Goal: Task Accomplishment & Management: Complete application form

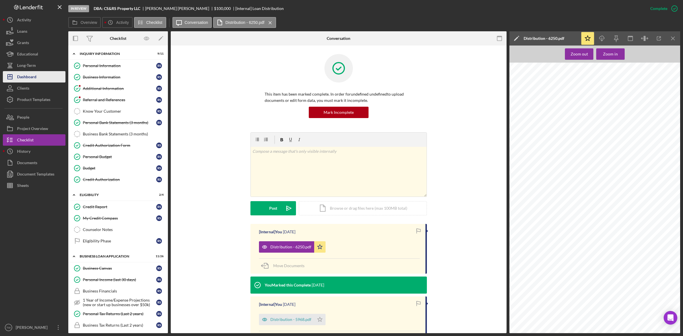
scroll to position [249, 0]
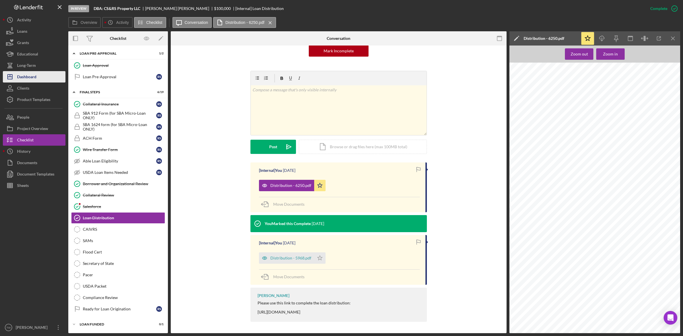
click at [27, 75] on div "Dashboard" at bounding box center [26, 77] width 19 height 13
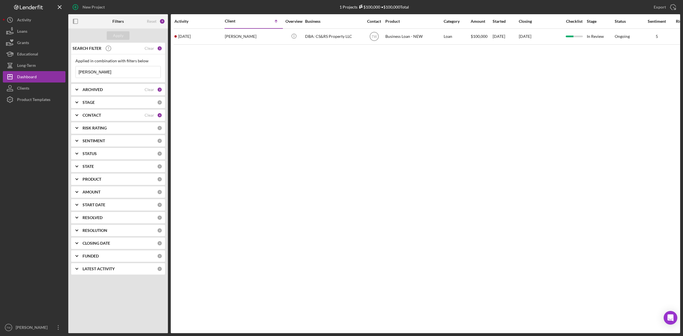
click at [122, 72] on input "[PERSON_NAME]" at bounding box center [118, 71] width 85 height 11
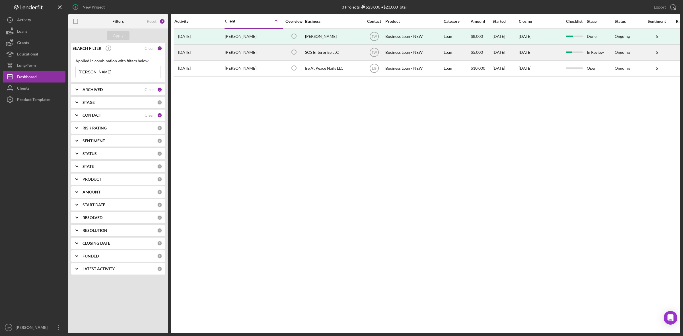
type input "[PERSON_NAME]"
click at [264, 51] on div "[PERSON_NAME]" at bounding box center [253, 52] width 57 height 15
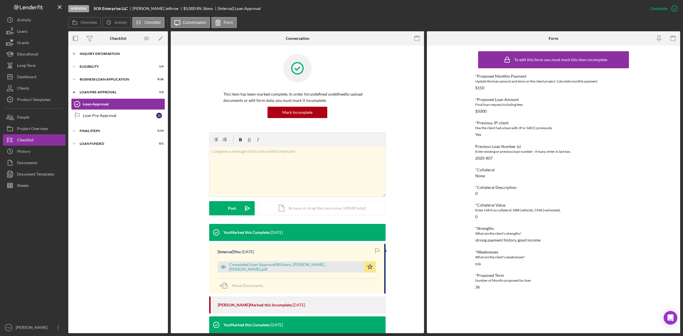
click at [103, 55] on div "Icon/Expander INQUIRY INFORMATION 8 / 11" at bounding box center [118, 53] width 100 height 11
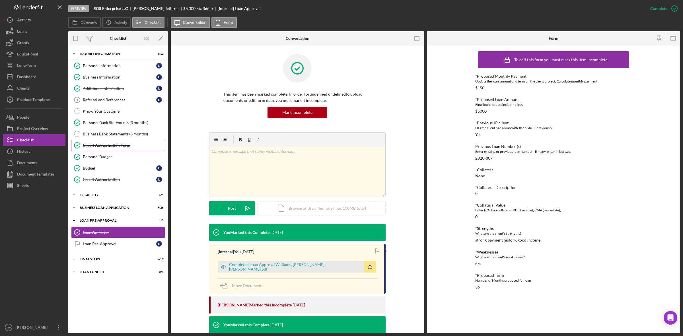
click at [124, 148] on div "Credit Authorization Form" at bounding box center [124, 145] width 82 height 5
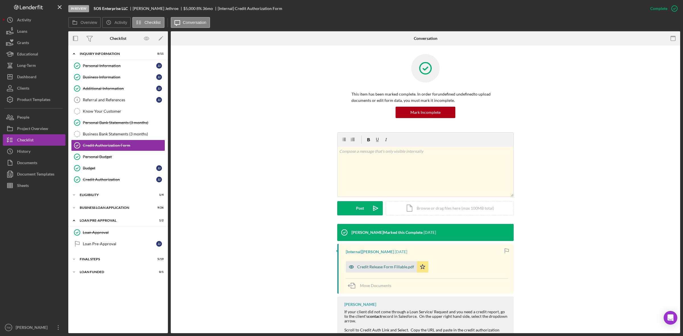
click at [387, 265] on div "Credit Release Form Fillable.pdf" at bounding box center [385, 267] width 57 height 5
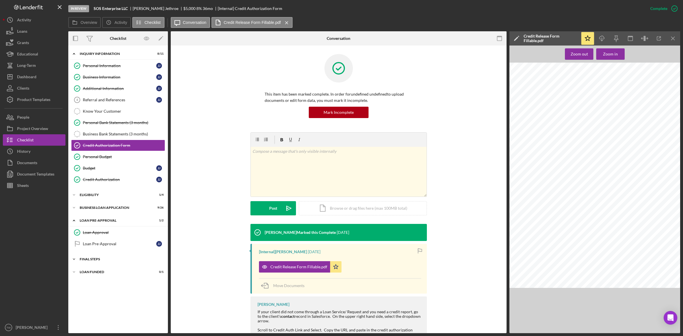
click at [93, 263] on div "Icon/Expander FINAL STEPS 5 / 19" at bounding box center [118, 259] width 100 height 11
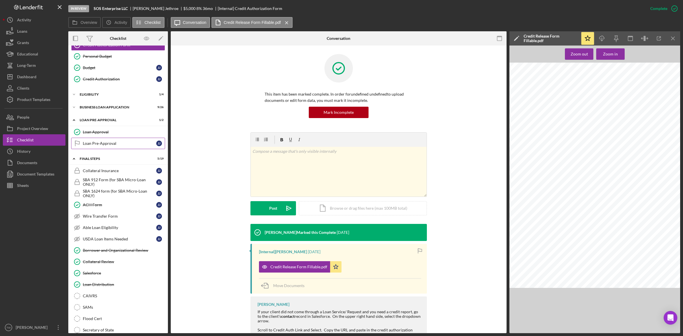
scroll to position [65, 0]
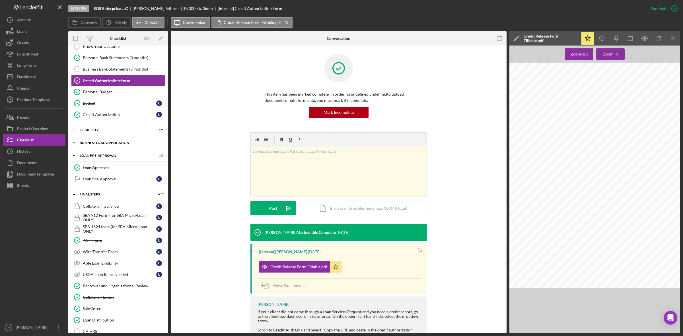
click at [96, 144] on div "BUSINESS LOAN APPLICATION" at bounding box center [120, 142] width 81 height 3
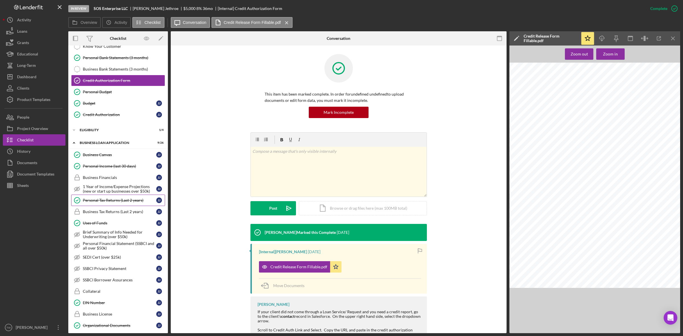
click at [105, 199] on link "Personal Tax Returns (Last 2 years) Personal Tax Returns (Last 2 years) J J" at bounding box center [118, 200] width 94 height 11
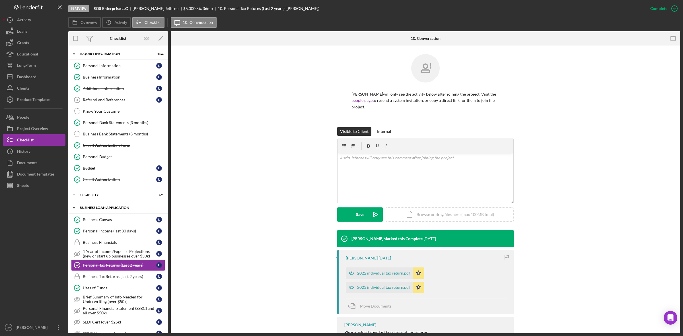
scroll to position [36, 0]
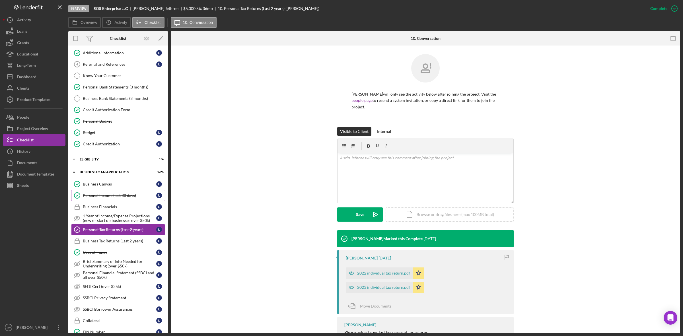
click at [116, 198] on div "Personal Income (last 30 days)" at bounding box center [119, 195] width 73 height 5
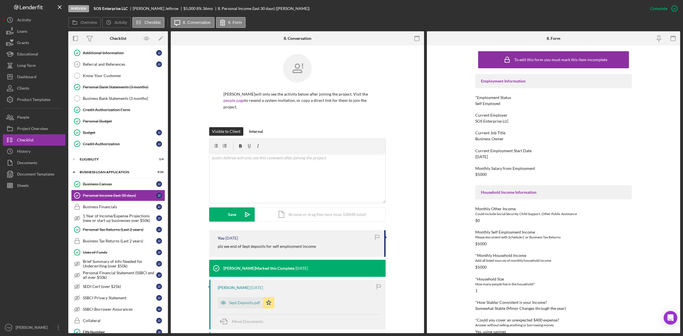
scroll to position [36, 0]
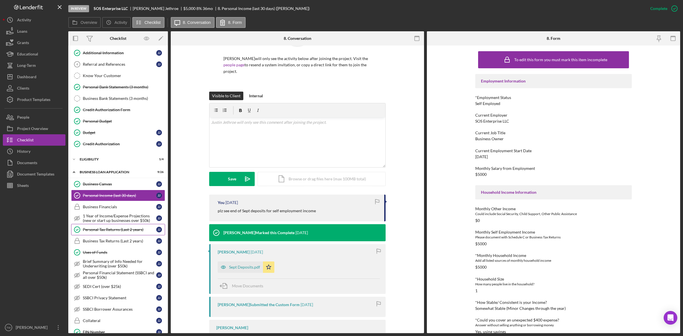
click at [128, 235] on link "Personal Tax Returns (Last 2 years) Personal Tax Returns (Last 2 years) J J" at bounding box center [118, 229] width 94 height 11
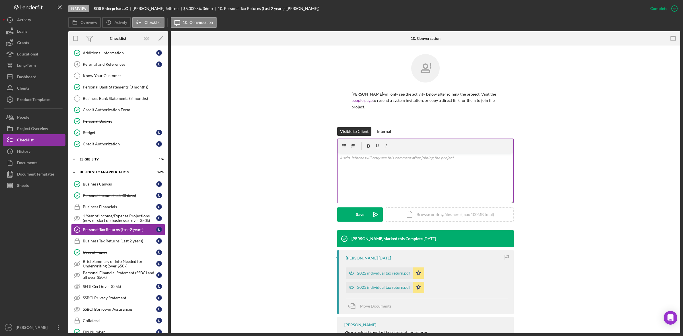
scroll to position [10, 0]
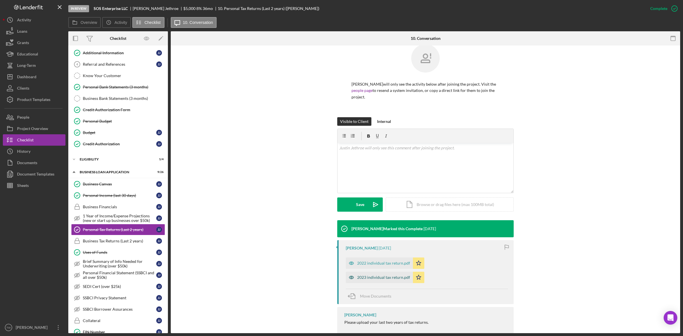
click at [410, 275] on div "2023 individual tax return.pdf" at bounding box center [383, 277] width 53 height 5
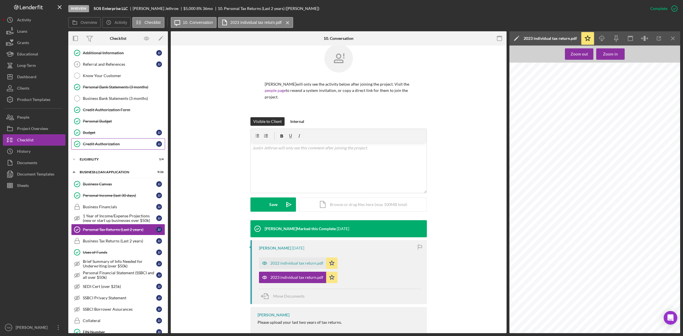
scroll to position [0, 0]
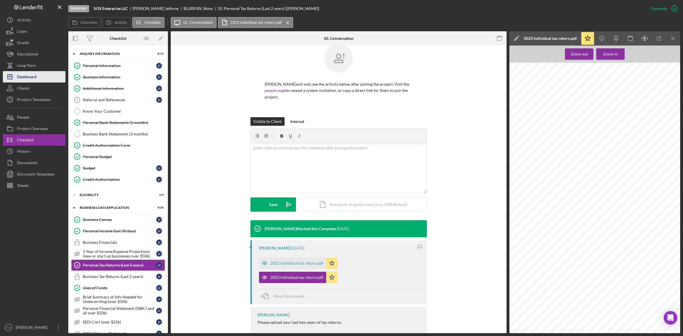
click at [18, 74] on div "Dashboard" at bounding box center [26, 77] width 19 height 13
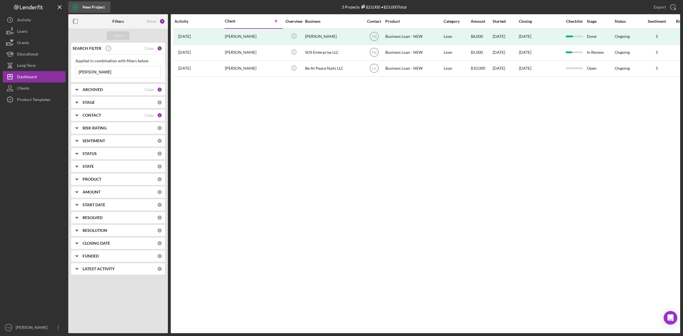
click at [93, 9] on div "New Project" at bounding box center [94, 6] width 22 height 11
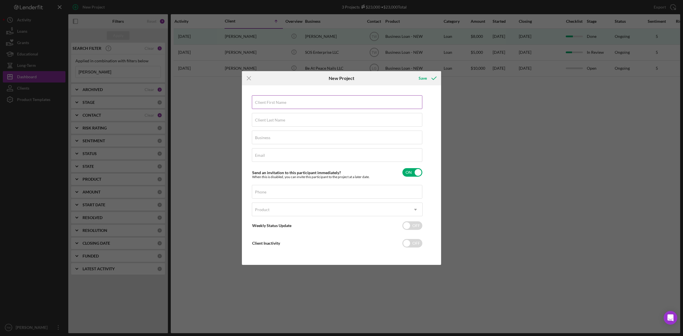
click at [334, 102] on input "Client First Name" at bounding box center [337, 102] width 170 height 14
type input "[PERSON_NAME]"
type input "Pick N Pay Bins"
type input "[EMAIL_ADDRESS]"
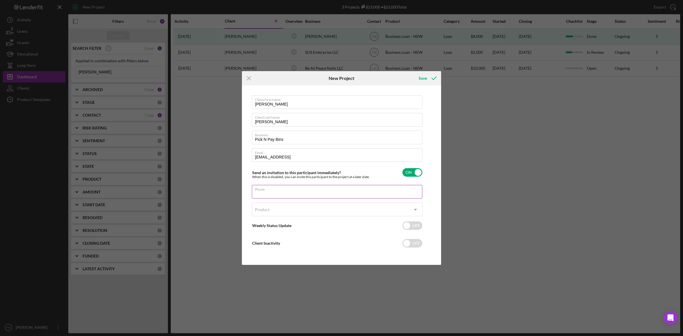
click at [270, 192] on input "Phone" at bounding box center [337, 192] width 170 height 14
type input "[PHONE_NUMBER]"
click at [293, 213] on div "Product" at bounding box center [330, 209] width 157 height 13
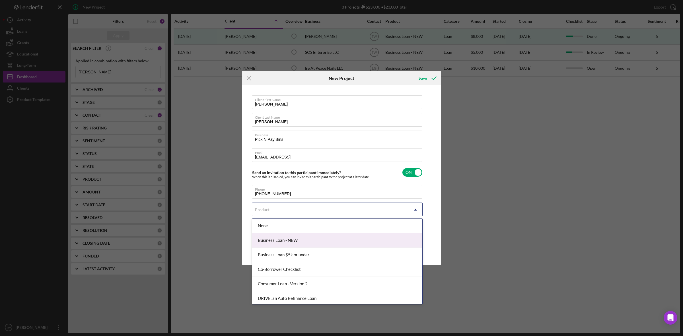
drag, startPoint x: 285, startPoint y: 249, endPoint x: 286, endPoint y: 238, distance: 11.4
click at [286, 238] on div "None Business Loan - NEW Business Loan $5k or under Co-Borrower Checklist Consu…" at bounding box center [337, 261] width 170 height 85
click at [286, 238] on div "Business Loan - NEW" at bounding box center [337, 240] width 170 height 15
checkbox input "true"
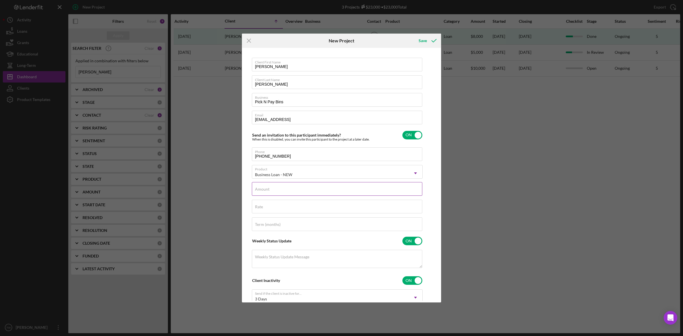
click at [299, 187] on div "Amount" at bounding box center [337, 189] width 171 height 14
type input "$5,000"
click at [277, 207] on input "Rate" at bounding box center [337, 207] width 170 height 14
click at [277, 207] on input "36%" at bounding box center [337, 207] width 170 height 14
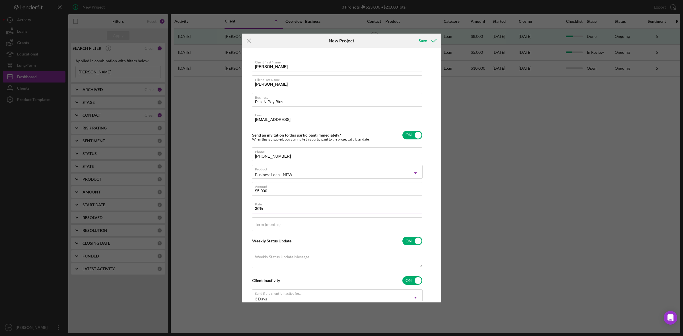
type input "3%"
type input "8.000%"
click at [275, 223] on label "Term (months)" at bounding box center [268, 224] width 26 height 5
click at [275, 223] on input "Term (months)" at bounding box center [337, 224] width 170 height 14
type input "36"
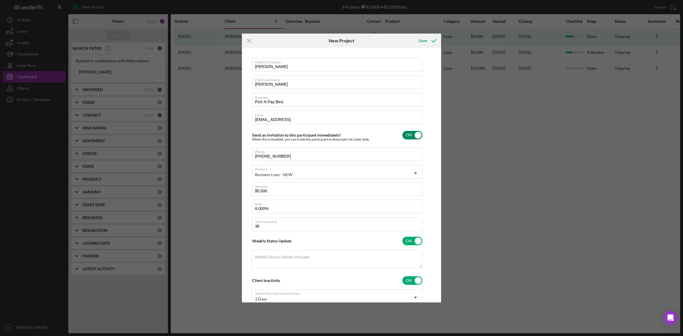
click at [405, 132] on input "checkbox" at bounding box center [412, 135] width 20 height 9
checkbox input "false"
click at [411, 243] on input "checkbox" at bounding box center [412, 241] width 20 height 9
checkbox input "false"
click at [413, 257] on input "checkbox" at bounding box center [412, 258] width 20 height 9
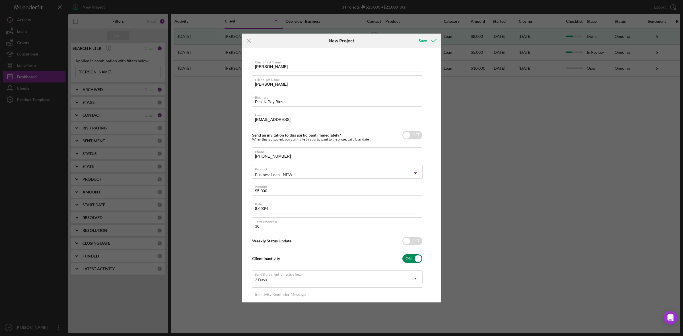
checkbox input "false"
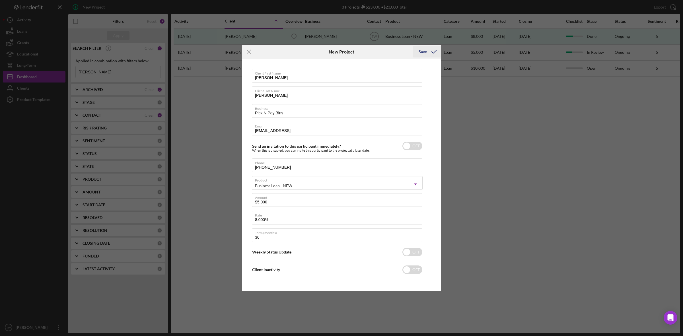
click at [426, 50] on div "Save" at bounding box center [423, 51] width 8 height 11
checkbox input "true"
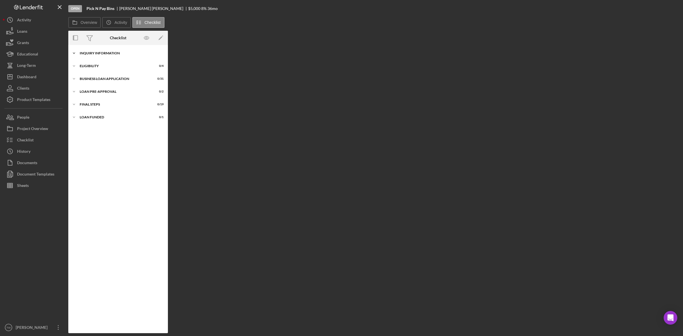
click at [114, 51] on div "Icon/Expander INQUIRY INFORMATION 0 / 11" at bounding box center [118, 53] width 100 height 11
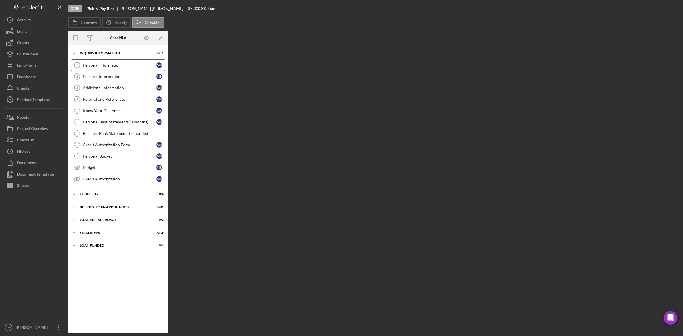
click at [96, 65] on div "Personal Information" at bounding box center [119, 65] width 73 height 5
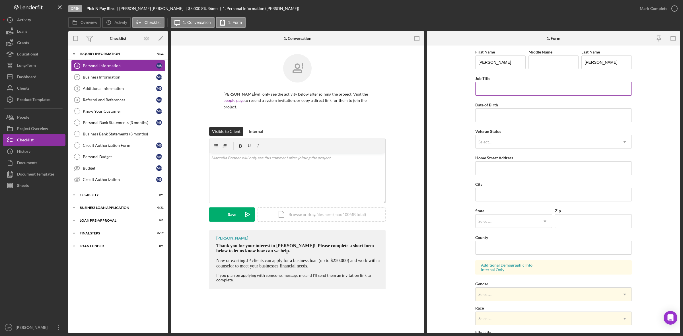
click at [511, 96] on input "Job Title" at bounding box center [553, 89] width 157 height 14
type input "owner"
type input "[DATE]"
click at [500, 143] on div "Select..." at bounding box center [547, 141] width 142 height 13
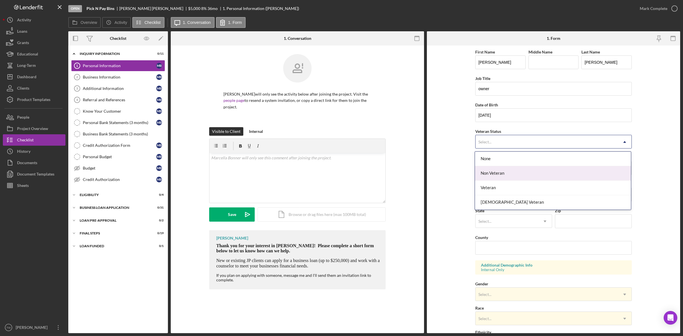
click at [507, 175] on div "Non Veteran" at bounding box center [553, 173] width 156 height 15
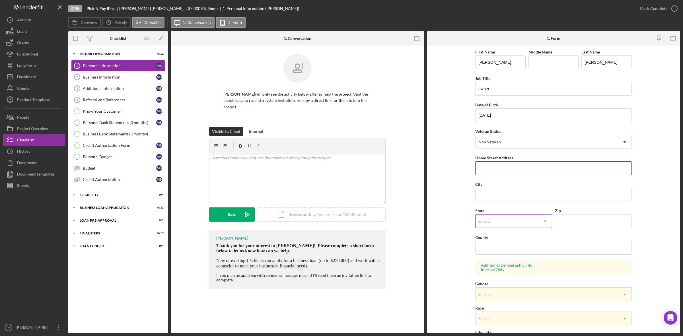
drag, startPoint x: 509, startPoint y: 166, endPoint x: 502, endPoint y: 216, distance: 50.4
click at [509, 166] on input "Home Street Address" at bounding box center [553, 168] width 157 height 14
type input "[STREET_ADDRESS]"
click at [500, 190] on input "City" at bounding box center [553, 195] width 157 height 14
type input "Saint Louis"
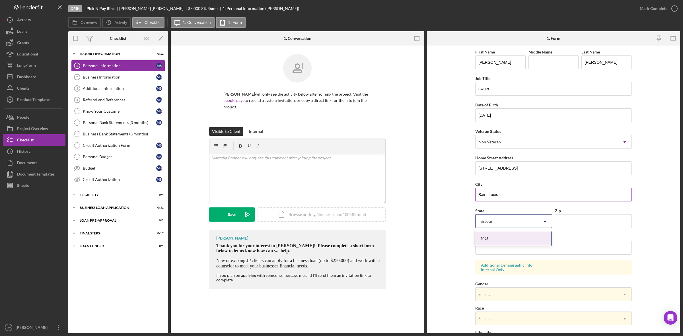
type input "[US_STATE]"
type input "63135"
click at [516, 246] on input "County" at bounding box center [553, 248] width 157 height 14
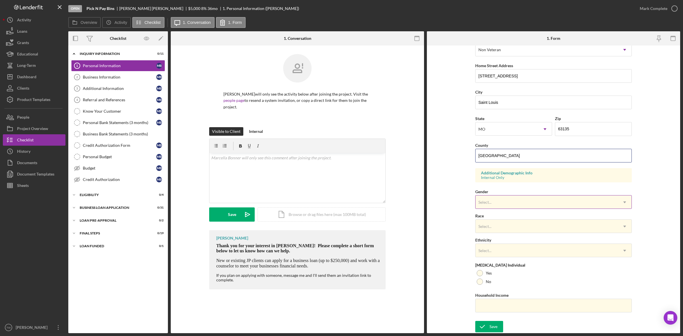
type input "[GEOGRAPHIC_DATA]"
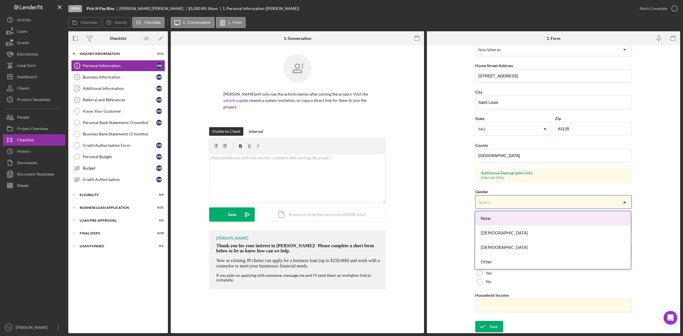
click at [591, 197] on div "Select..." at bounding box center [547, 202] width 142 height 13
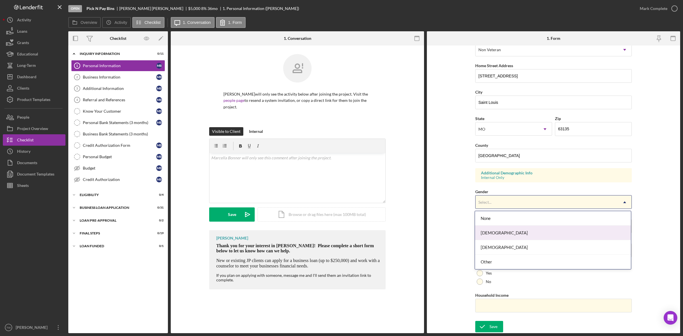
click at [557, 227] on div "[DEMOGRAPHIC_DATA]" at bounding box center [553, 233] width 156 height 15
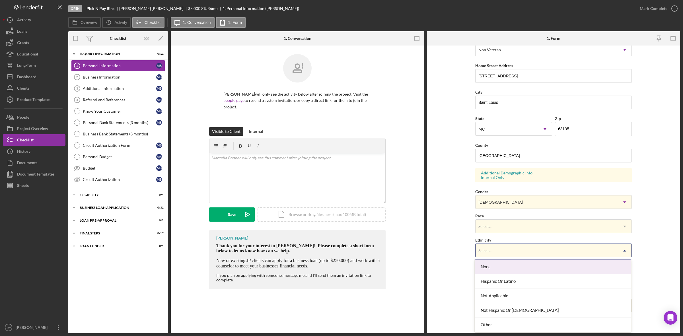
click at [544, 246] on div "Select..." at bounding box center [547, 250] width 142 height 13
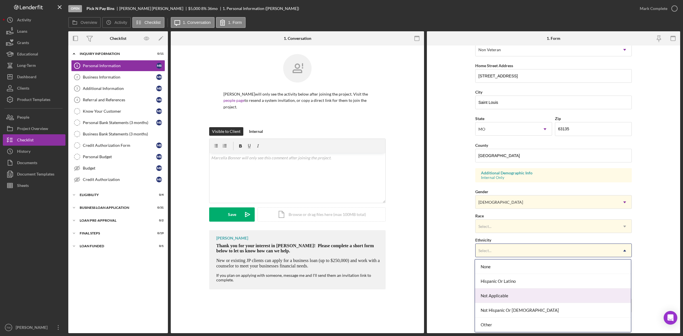
click at [501, 297] on div "Not Applicable" at bounding box center [553, 296] width 156 height 15
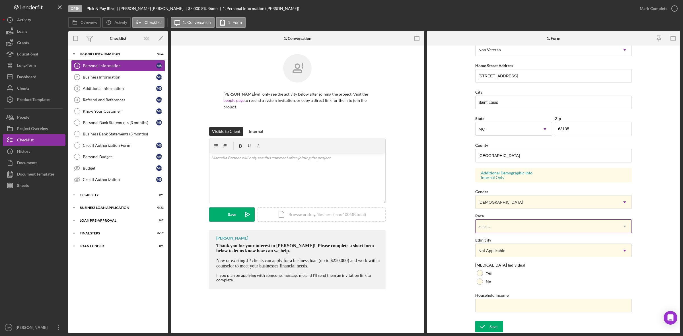
click at [495, 230] on div "Select..." at bounding box center [547, 226] width 142 height 13
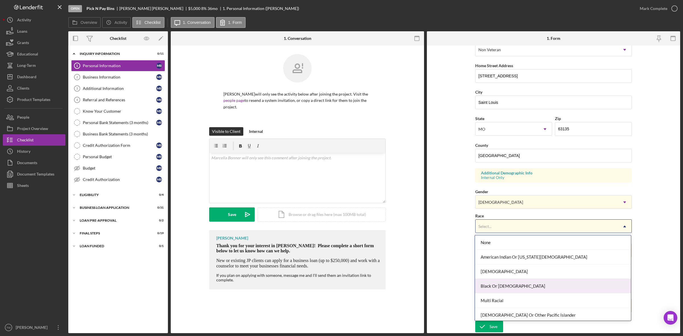
click at [495, 285] on div "Black Or [DEMOGRAPHIC_DATA]" at bounding box center [553, 286] width 156 height 15
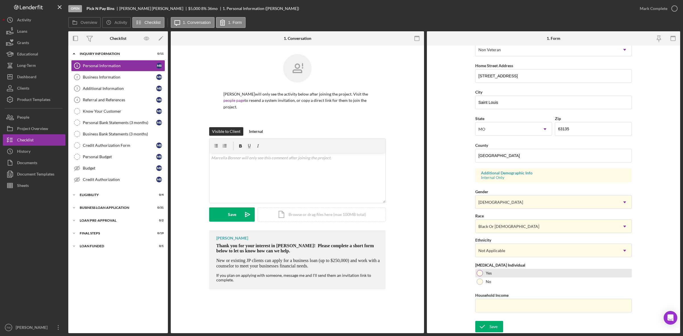
click at [486, 272] on label "Yes" at bounding box center [489, 273] width 6 height 5
click at [502, 312] on div "First Name [PERSON_NAME] Middle Name Last Name [PERSON_NAME] Job Title owner Da…" at bounding box center [553, 137] width 157 height 362
type input "$2"
type input "$3,000"
click at [493, 321] on div "Save" at bounding box center [493, 326] width 8 height 11
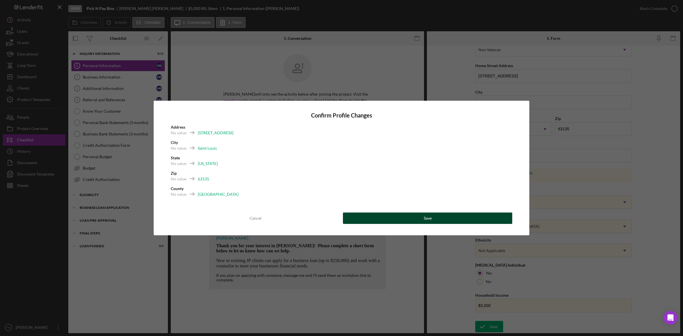
click at [456, 223] on button "Save" at bounding box center [427, 218] width 169 height 11
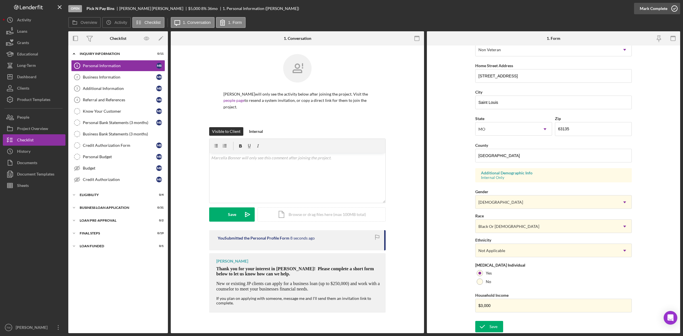
click at [658, 5] on div "Mark Complete" at bounding box center [654, 8] width 28 height 11
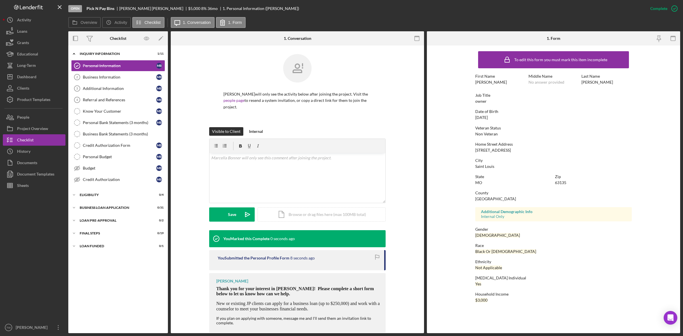
scroll to position [0, 0]
click at [113, 74] on link "Business Information 2 Business Information M B" at bounding box center [118, 76] width 94 height 11
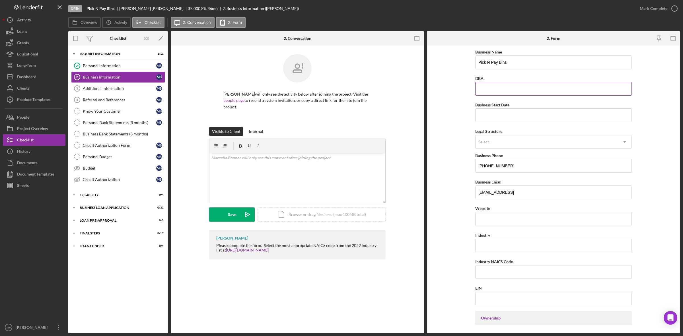
click at [535, 79] on div "DBA" at bounding box center [553, 78] width 157 height 7
click at [533, 90] on input "DBA" at bounding box center [553, 89] width 157 height 14
click at [479, 116] on input "Business Start Date" at bounding box center [553, 115] width 157 height 14
type input "[DATE]"
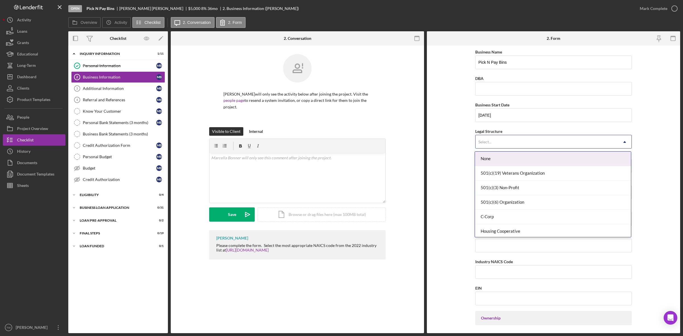
click at [531, 142] on div "Select..." at bounding box center [547, 141] width 142 height 13
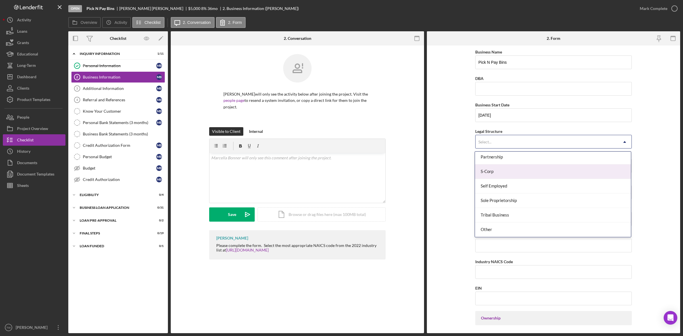
scroll to position [98, 0]
click at [523, 168] on div "LLC" at bounding box center [553, 163] width 156 height 15
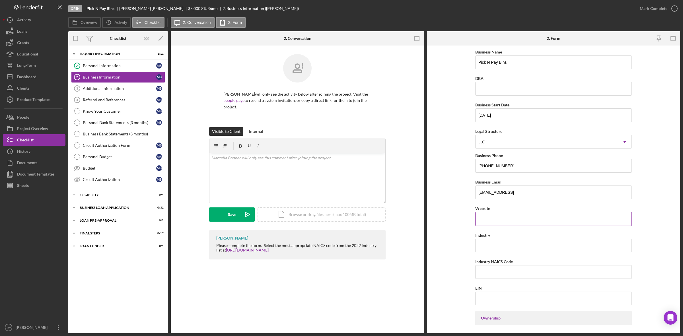
click at [514, 224] on input "Website" at bounding box center [553, 219] width 157 height 14
click at [518, 249] on input "Industry" at bounding box center [553, 246] width 157 height 14
paste input "452319"
type input "452319"
click at [538, 272] on input "Industry NAICS Code" at bounding box center [553, 272] width 157 height 14
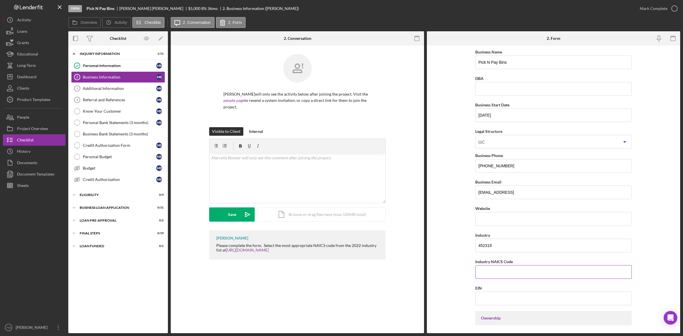
paste input "452319"
type input "452319"
click at [491, 245] on input "452319" at bounding box center [553, 246] width 157 height 14
type input "retail general merchandise"
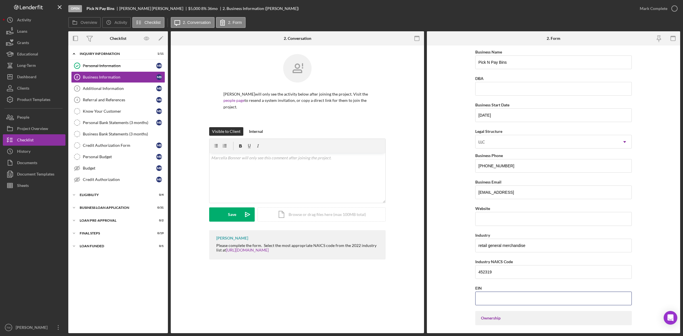
scroll to position [71, 0]
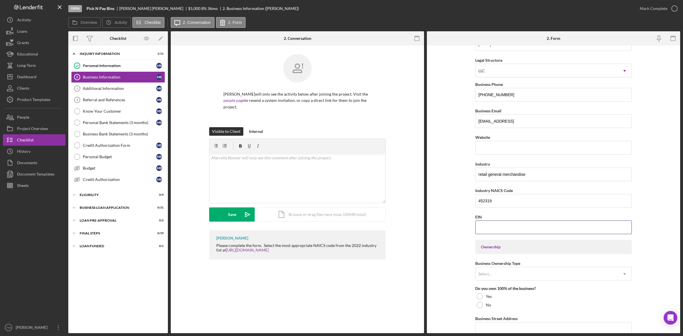
paste input "[US_EMPLOYER_IDENTIFICATION_NUMBER]"
type input "[US_EMPLOYER_IDENTIFICATION_NUMBER]"
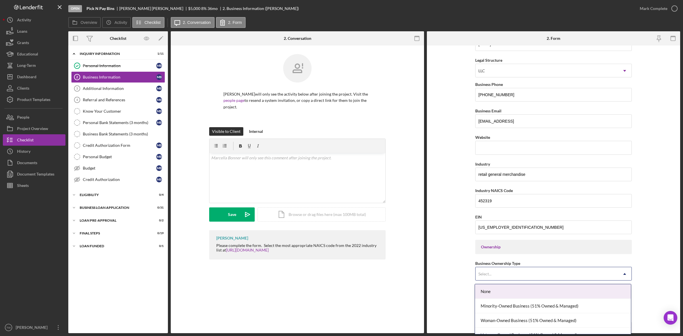
click at [588, 269] on div "Select..." at bounding box center [547, 273] width 142 height 13
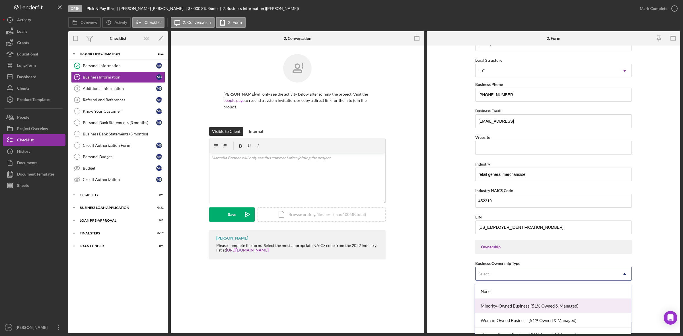
click at [536, 310] on div "Minority-Owned Business (51% Owned & Managed)" at bounding box center [553, 306] width 156 height 15
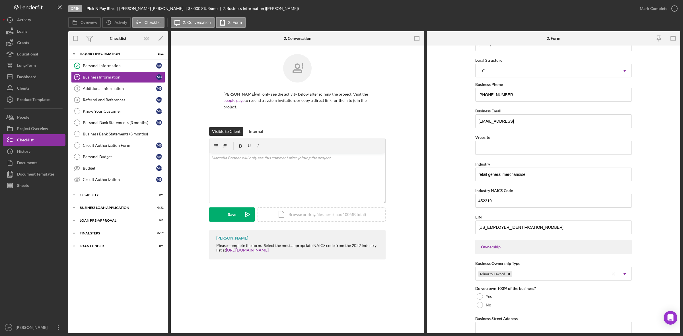
scroll to position [142, 0]
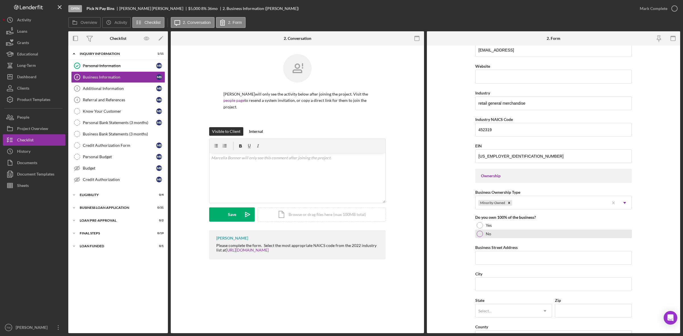
click at [480, 234] on div at bounding box center [480, 234] width 6 height 6
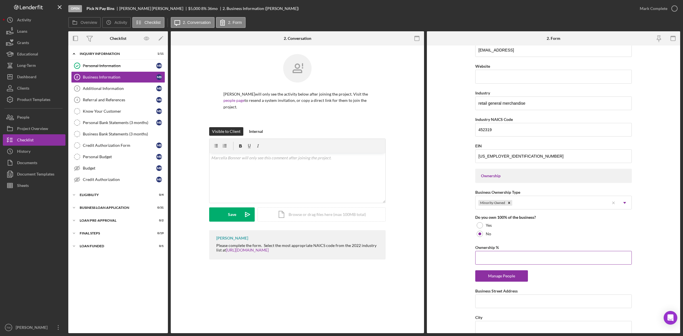
click at [486, 258] on input "Ownership %" at bounding box center [553, 258] width 157 height 14
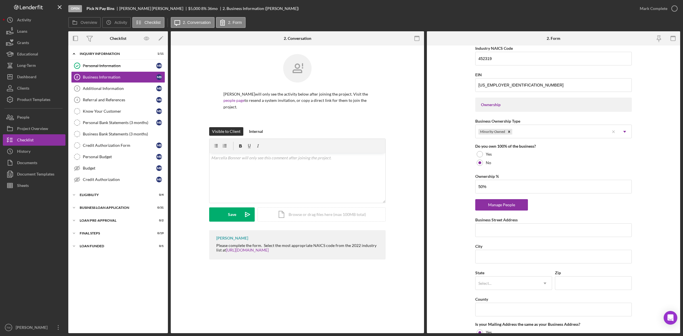
type input "50.00%"
click at [497, 241] on div "Business Name Pick N Pay Bins DBA Business Start Date [DATE] Legal Structure LL…" at bounding box center [553, 163] width 157 height 657
click at [501, 236] on input "Business Street Address" at bounding box center [553, 230] width 157 height 14
paste input "[STREET_ADDRESS]"
type input "[STREET_ADDRESS]"
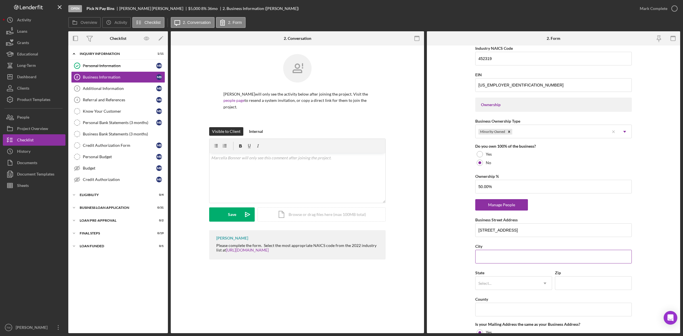
click at [498, 264] on input "City" at bounding box center [553, 257] width 157 height 14
type input "Saint Louis"
type input "mo"
click at [499, 316] on div "MO" at bounding box center [513, 316] width 76 height 15
type input "63116"
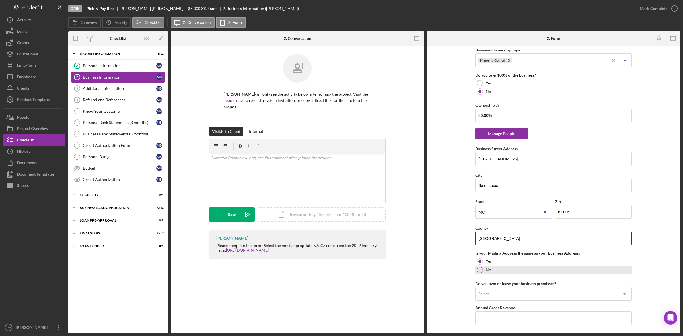
scroll to position [356, 0]
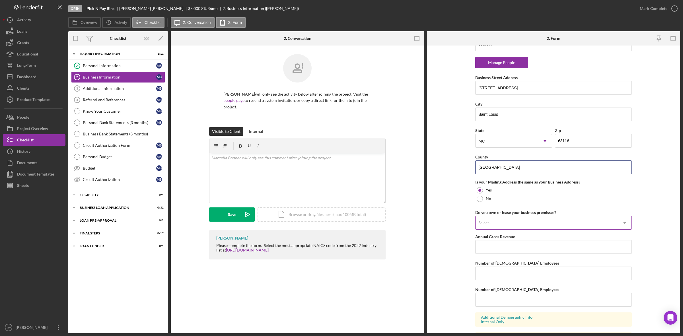
type input "[GEOGRAPHIC_DATA]"
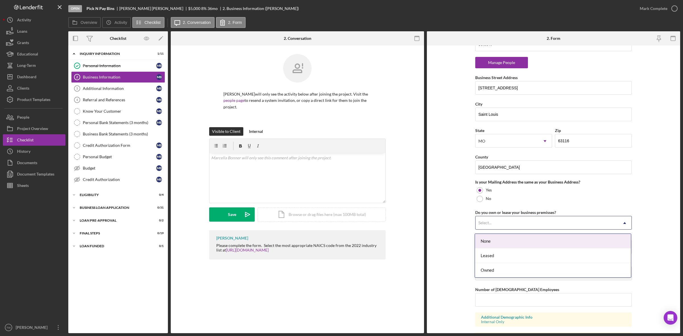
click at [499, 229] on div "Select..." at bounding box center [547, 223] width 142 height 13
click at [501, 258] on div "Leased" at bounding box center [553, 255] width 156 height 15
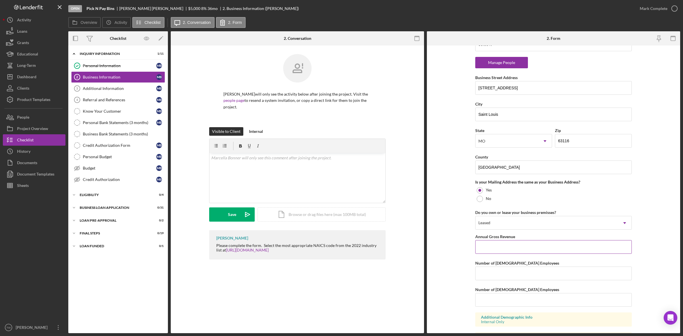
click at [504, 254] on input "Annual Gross Revenue" at bounding box center [553, 247] width 157 height 14
type input "$36,000"
type input "2"
type input "0"
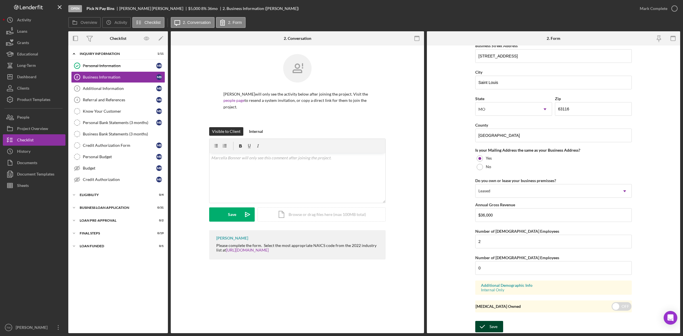
click at [492, 326] on div "Save" at bounding box center [493, 326] width 8 height 11
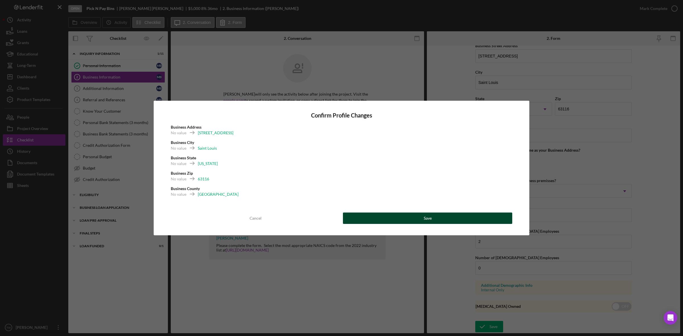
click at [466, 218] on button "Save" at bounding box center [427, 218] width 169 height 11
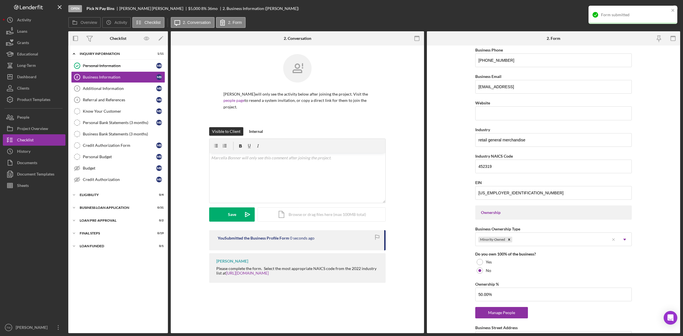
scroll to position [0, 0]
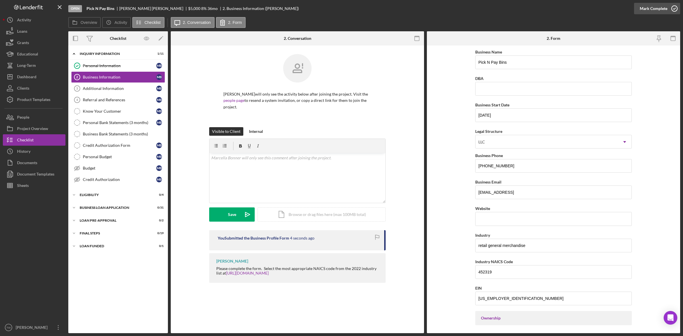
click at [668, 11] on icon "button" at bounding box center [674, 8] width 14 height 14
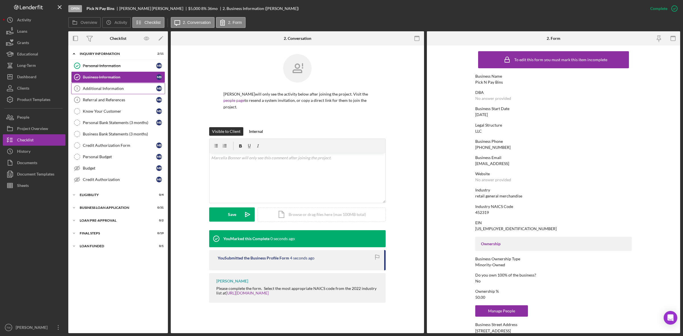
click at [105, 87] on div "Additional Information" at bounding box center [119, 88] width 73 height 5
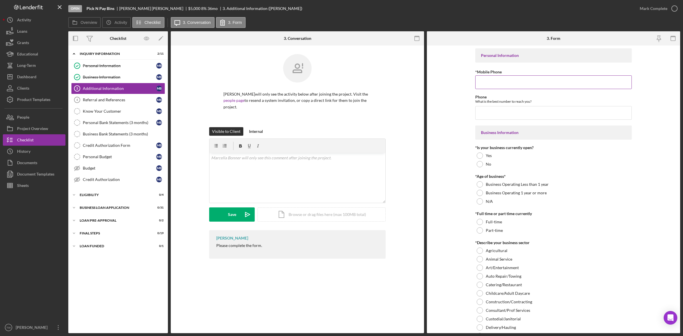
click at [491, 81] on input "*Mobile Phone" at bounding box center [553, 82] width 157 height 14
type input "[PHONE_NUMBER]"
click at [484, 157] on div "Yes" at bounding box center [553, 155] width 157 height 9
click at [493, 182] on div "Business Operating Less than 1 year" at bounding box center [553, 184] width 157 height 9
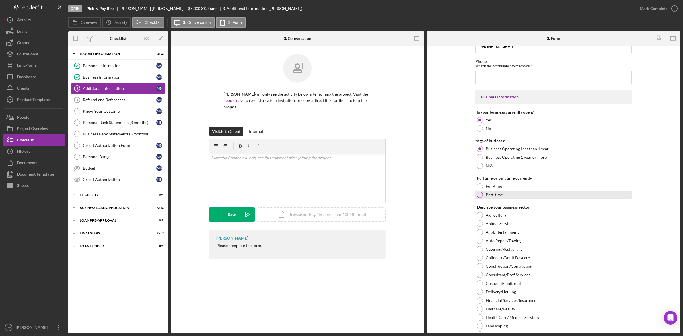
click at [489, 193] on label "Part-time" at bounding box center [494, 195] width 17 height 5
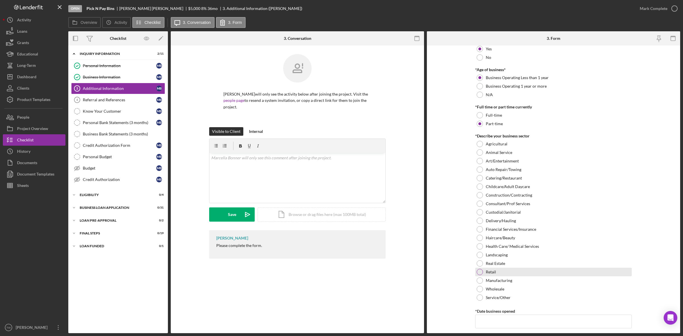
click at [496, 269] on div "Retail" at bounding box center [553, 272] width 157 height 9
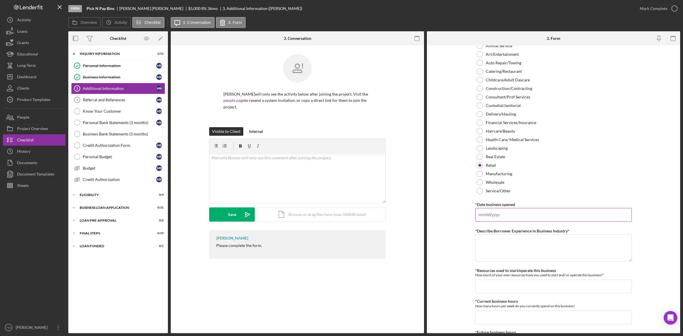
click at [507, 211] on input "*Date business opened" at bounding box center [553, 215] width 157 height 14
type input "[DATE]"
type textarea "1 year"
type input "$1,000"
type input "20"
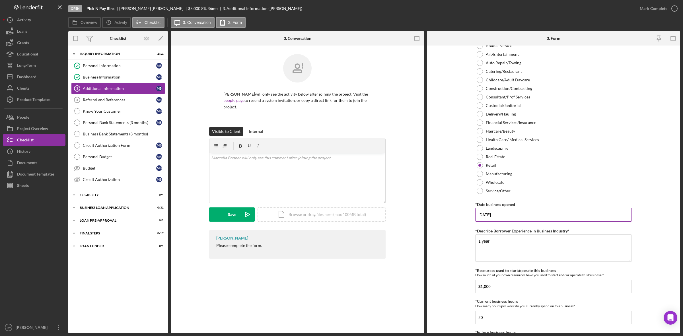
scroll to position [373, 0]
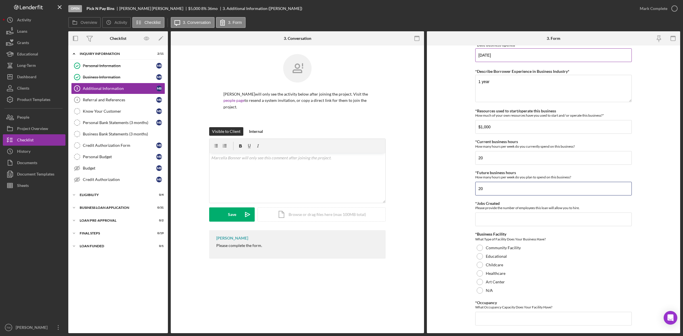
type input "20"
type input "1"
click at [489, 293] on label "N/A" at bounding box center [489, 290] width 7 height 5
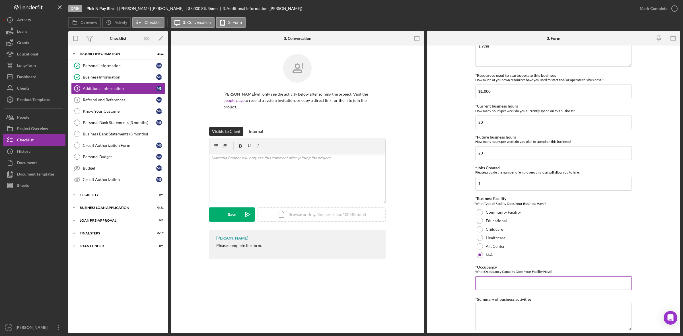
click at [493, 281] on input "*Occupancy" at bounding box center [553, 283] width 157 height 14
type input "10"
type textarea "retail of general merchandise"
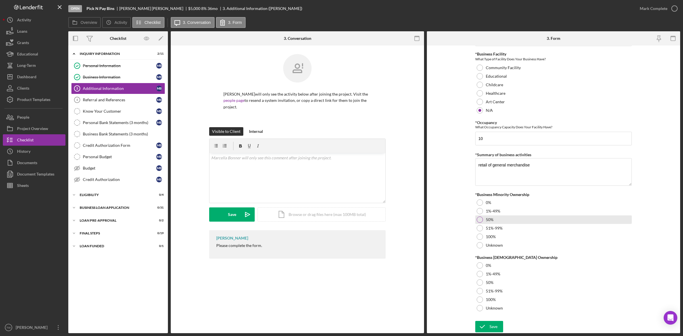
click at [489, 221] on label "50%" at bounding box center [490, 219] width 8 height 5
click at [483, 300] on div "100%" at bounding box center [553, 299] width 157 height 9
click at [477, 322] on icon "submit" at bounding box center [482, 327] width 14 height 14
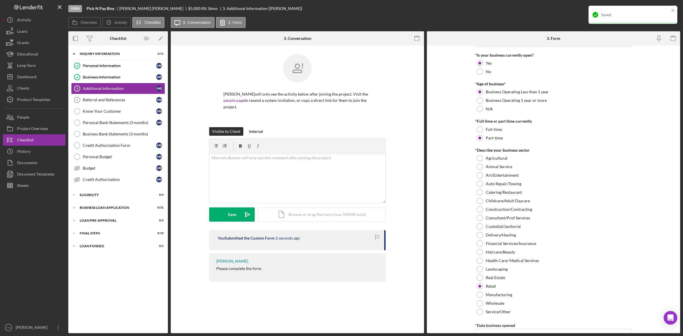
scroll to position [0, 0]
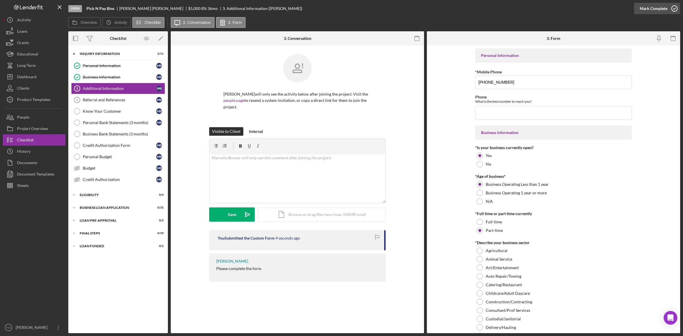
click at [661, 11] on div "Mark Complete" at bounding box center [654, 8] width 28 height 11
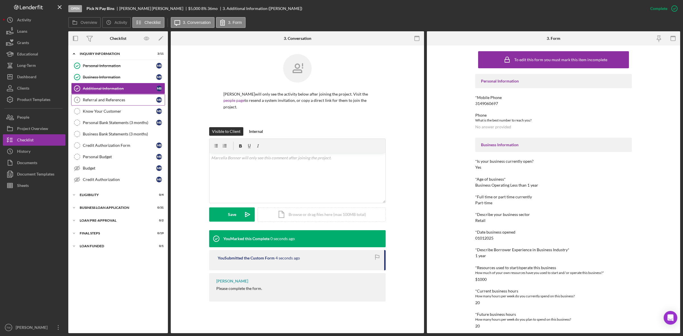
click at [96, 100] on div "Referral and References" at bounding box center [119, 100] width 73 height 5
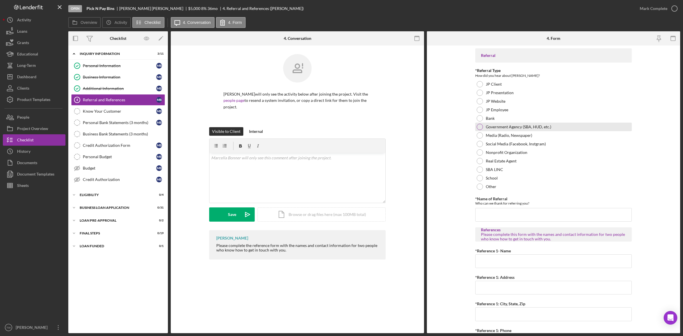
click at [521, 125] on label "Government Agency (SBA, HUD, etc.)" at bounding box center [518, 127] width 65 height 5
click at [505, 216] on input "*Name of Referral" at bounding box center [553, 215] width 157 height 14
type input "Urban League"
type input "[PERSON_NAME]"
type input "1414 [GEOGRAPHIC_DATA]"
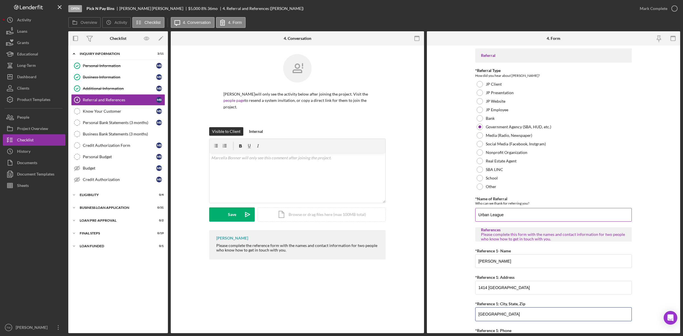
type input "[GEOGRAPHIC_DATA]"
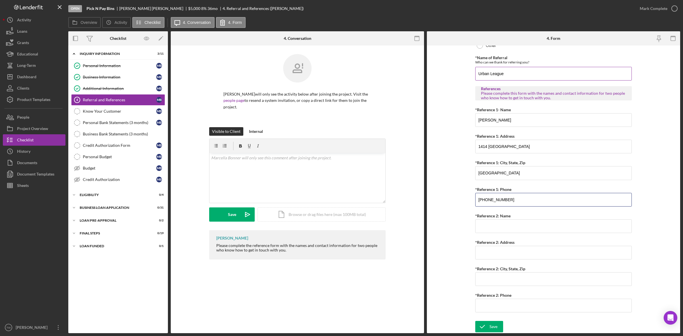
type input "[PHONE_NUMBER]"
type input "[PERSON_NAME]"
type input "104 [PERSON_NAME] Dr"
type input "[GEOGRAPHIC_DATA]"
type input "[PHONE_NUMBER]"
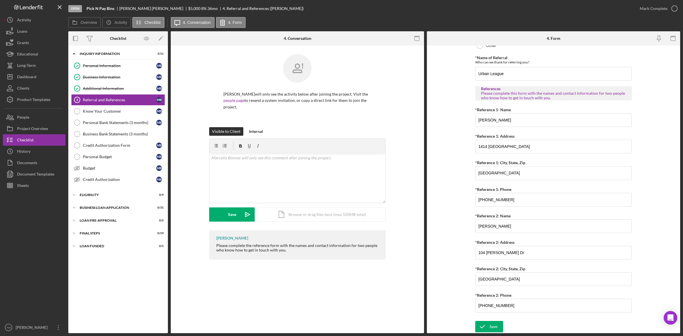
click at [485, 319] on form "Referral *Referral Type How did you hear about [PERSON_NAME]? JP Client JP Pres…" at bounding box center [553, 190] width 253 height 288
click at [485, 322] on icon "submit" at bounding box center [482, 327] width 14 height 14
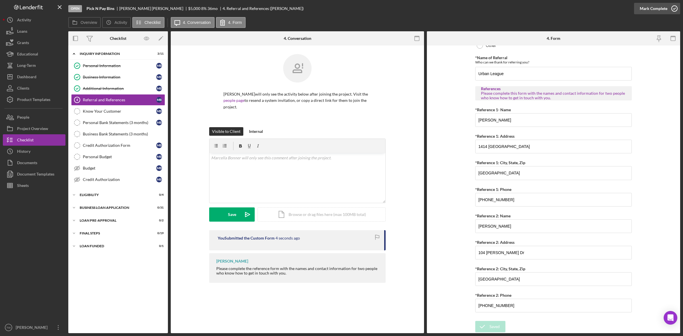
click at [659, 10] on div "Mark Complete" at bounding box center [654, 8] width 28 height 11
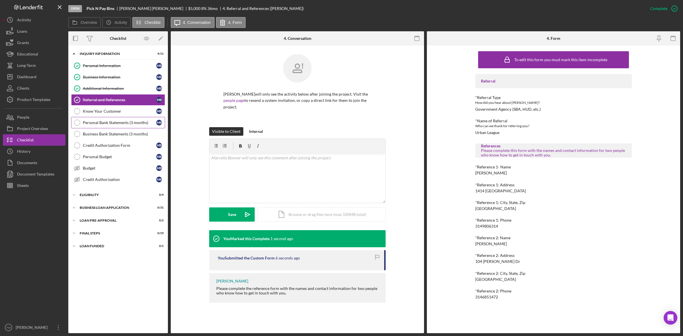
click at [118, 119] on link "Personal Bank Statements (3 months) Personal Bank Statements (3 months) M B" at bounding box center [118, 122] width 94 height 11
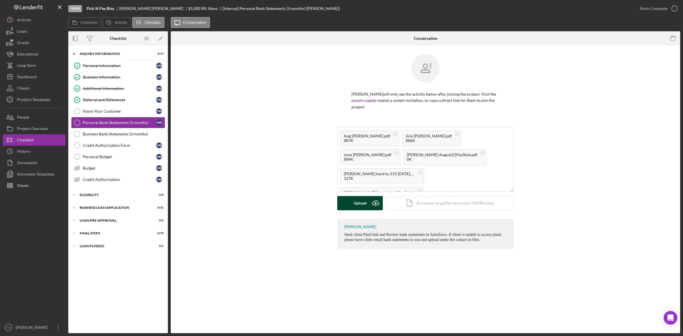
click at [349, 209] on button "Upload Icon/Upload" at bounding box center [360, 203] width 46 height 14
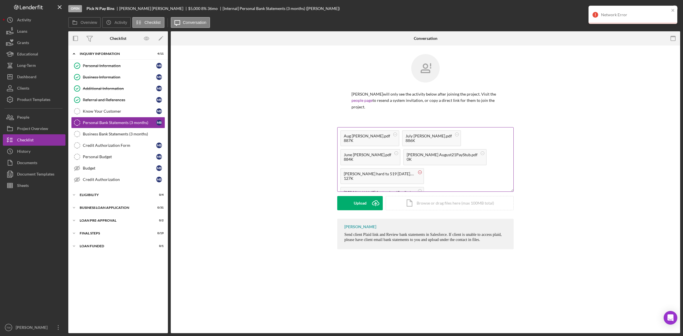
click at [422, 170] on circle at bounding box center [419, 171] width 3 height 3
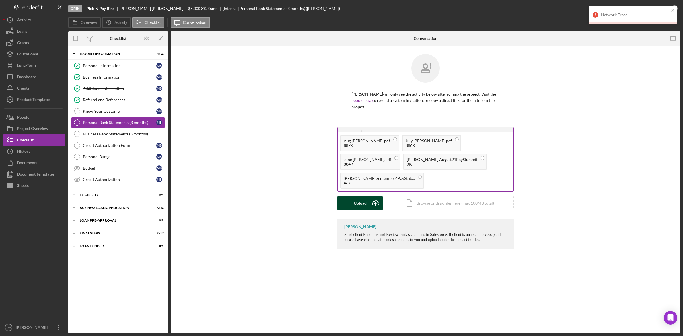
click at [349, 207] on button "Upload Icon/Upload" at bounding box center [360, 203] width 46 height 14
click at [423, 178] on icon at bounding box center [419, 176] width 7 height 7
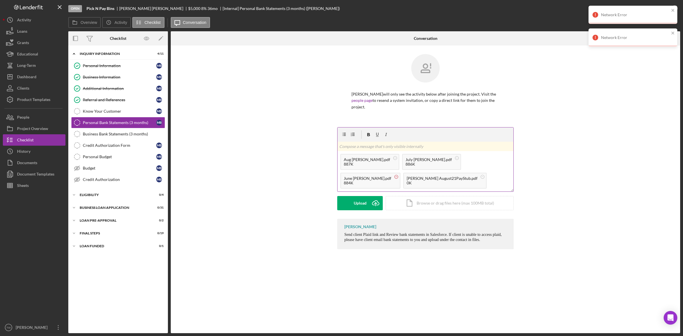
click at [398, 175] on circle at bounding box center [396, 176] width 3 height 3
click at [421, 177] on rect at bounding box center [420, 177] width 2 height 0
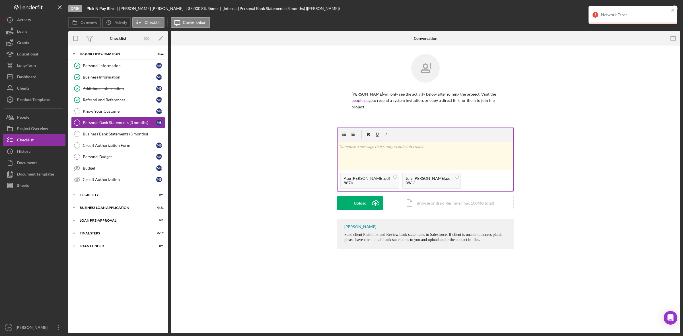
click at [584, 149] on div "v Color teal Color pink Remove color Add row above Add row below Add column bef…" at bounding box center [425, 173] width 492 height 92
click at [349, 204] on button "Upload Icon/Upload" at bounding box center [360, 203] width 46 height 14
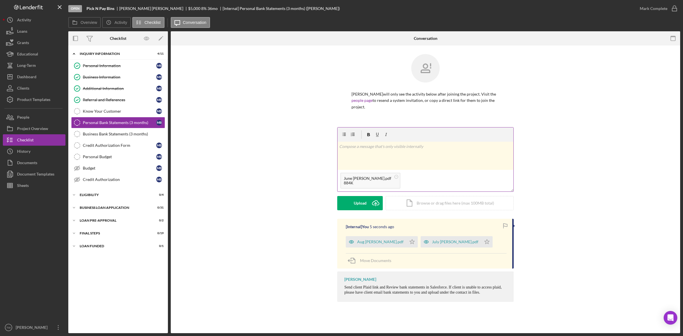
click at [358, 210] on div "Upload Icon/Upload Icon/Document Browse or drag files here (max 100MB total) Ta…" at bounding box center [425, 203] width 176 height 14
click at [358, 202] on div "Upload" at bounding box center [360, 203] width 13 height 14
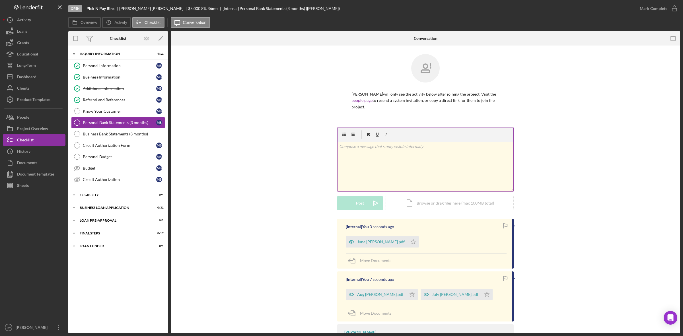
scroll to position [33, 0]
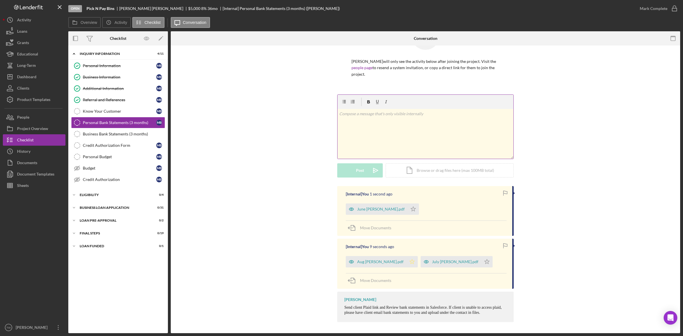
click at [410, 262] on polygon "button" at bounding box center [412, 262] width 5 height 5
drag, startPoint x: 467, startPoint y: 260, endPoint x: 410, endPoint y: 225, distance: 66.6
click at [481, 261] on icon "Icon/Star" at bounding box center [486, 261] width 11 height 11
click at [407, 207] on icon "Icon/Star" at bounding box center [412, 208] width 11 height 11
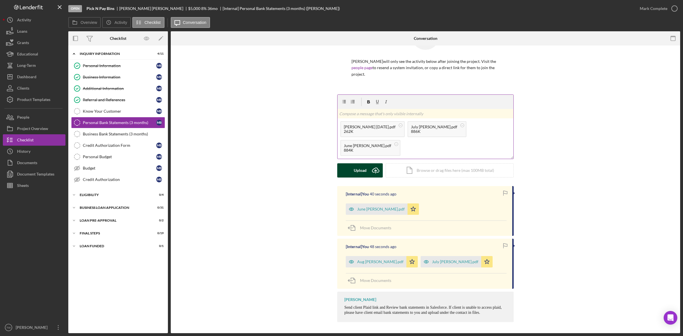
click at [360, 170] on div "Upload" at bounding box center [360, 170] width 13 height 14
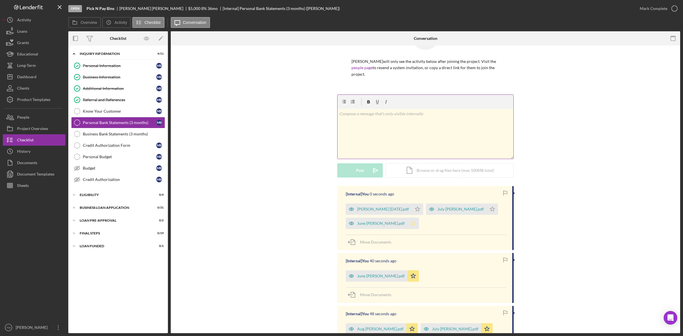
click at [407, 225] on icon "Icon/Star" at bounding box center [412, 223] width 11 height 11
click at [412, 207] on icon "Icon/Star" at bounding box center [417, 208] width 11 height 11
click at [487, 209] on icon "Icon/Star" at bounding box center [492, 208] width 11 height 11
click at [376, 239] on div "Move Documents" at bounding box center [375, 242] width 31 height 14
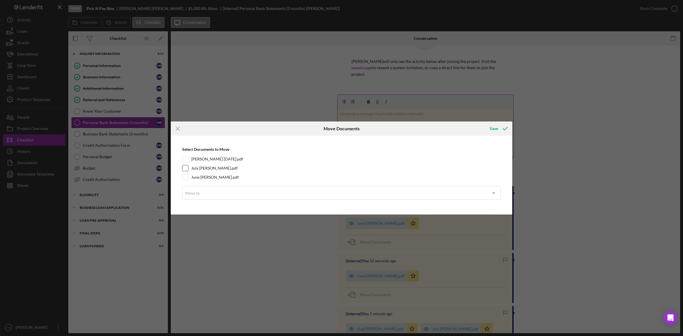
click at [218, 169] on label "July [PERSON_NAME].pdf" at bounding box center [214, 168] width 46 height 6
click at [188, 169] on input "July [PERSON_NAME].pdf" at bounding box center [185, 168] width 6 height 6
checkbox input "true"
click at [214, 178] on label "June [PERSON_NAME].pdf" at bounding box center [215, 177] width 48 height 6
click at [188, 178] on input "June [PERSON_NAME].pdf" at bounding box center [185, 177] width 6 height 6
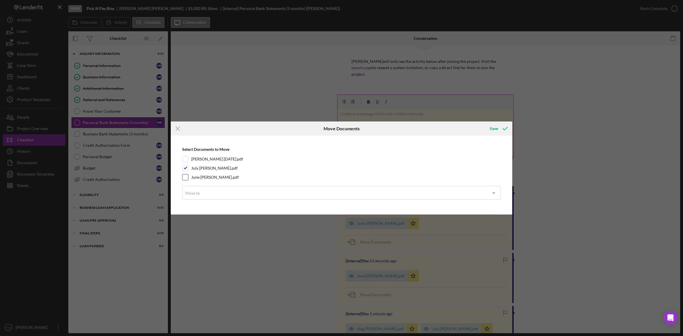
checkbox input "true"
click at [213, 194] on div "Move to" at bounding box center [334, 193] width 304 height 13
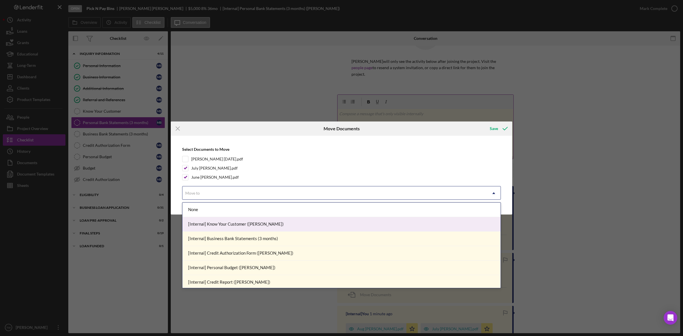
click at [215, 221] on div "[Internal] Know Your Customer ([PERSON_NAME])" at bounding box center [341, 224] width 318 height 15
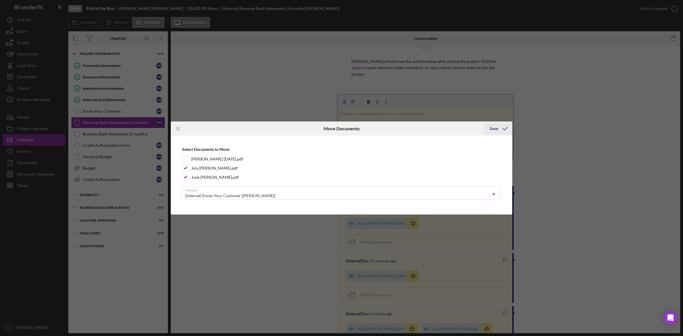
click at [509, 130] on icon "submit" at bounding box center [505, 129] width 14 height 14
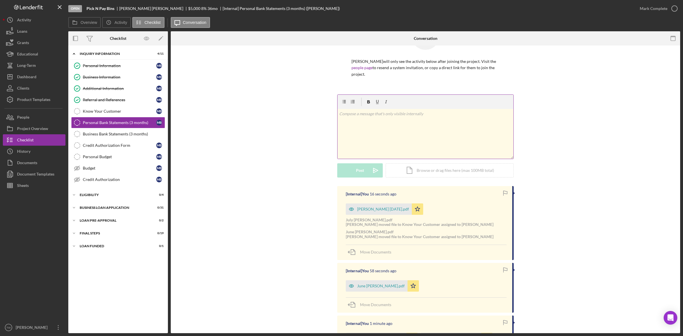
scroll to position [68, 0]
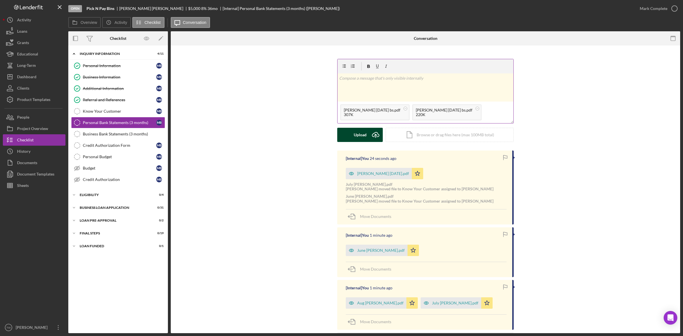
click at [354, 140] on div "Upload" at bounding box center [360, 135] width 13 height 14
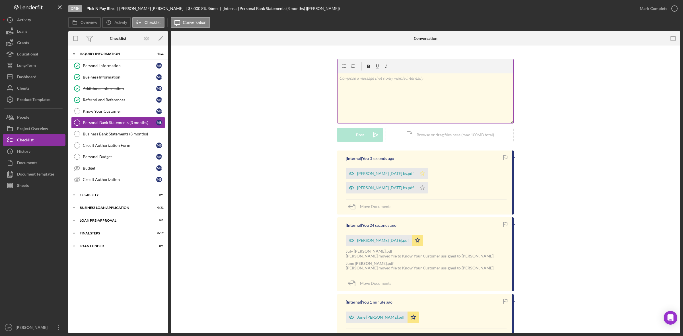
click at [417, 174] on icon "Icon/Star" at bounding box center [422, 173] width 11 height 11
click at [425, 185] on polygon "button" at bounding box center [422, 187] width 5 height 5
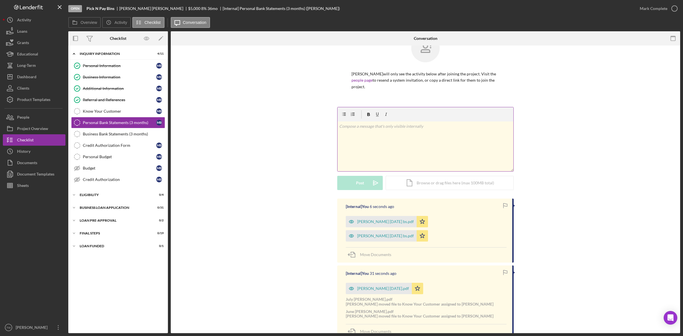
scroll to position [0, 0]
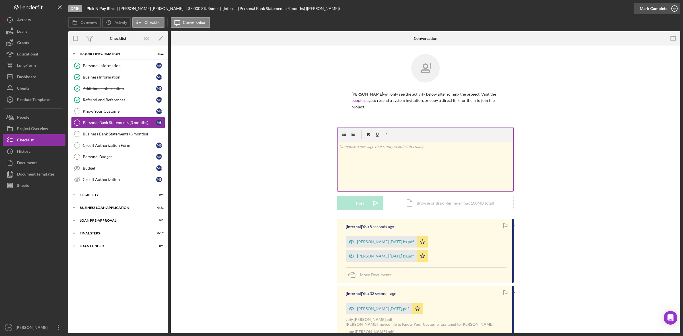
click at [652, 6] on div "Mark Complete" at bounding box center [654, 8] width 28 height 11
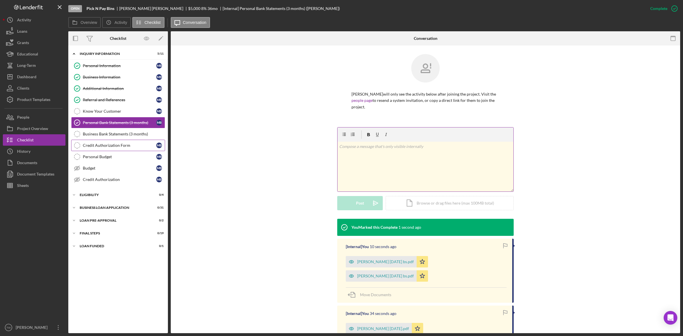
click at [117, 149] on link "Credit Authorization Form Credit Authorization Form M B" at bounding box center [118, 145] width 94 height 11
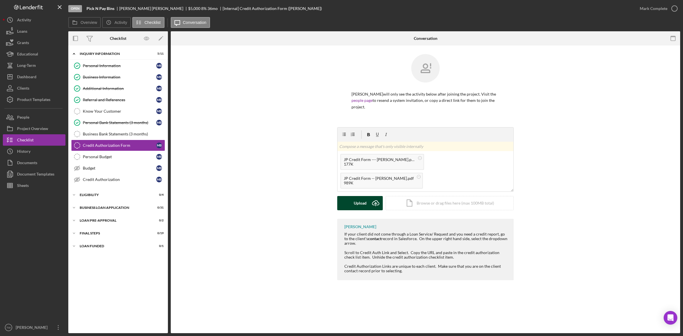
click at [353, 203] on button "Upload Icon/Upload" at bounding box center [360, 203] width 46 height 14
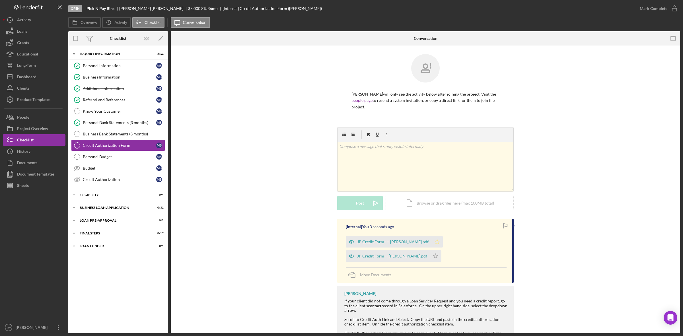
click at [435, 242] on polygon "button" at bounding box center [437, 241] width 5 height 5
click at [441, 250] on icon "Icon/Star" at bounding box center [435, 255] width 11 height 11
click at [111, 181] on div "Credit Authorization" at bounding box center [119, 179] width 73 height 5
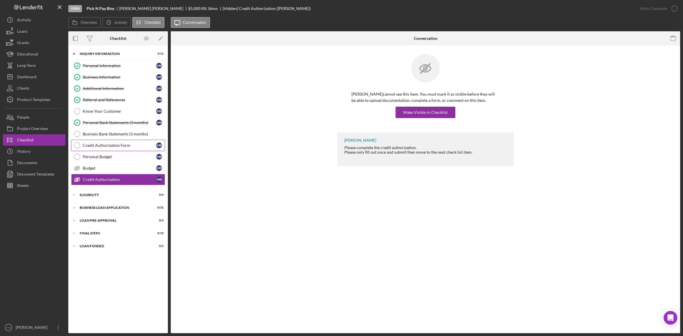
click at [109, 145] on div "Credit Authorization Form" at bounding box center [119, 145] width 73 height 5
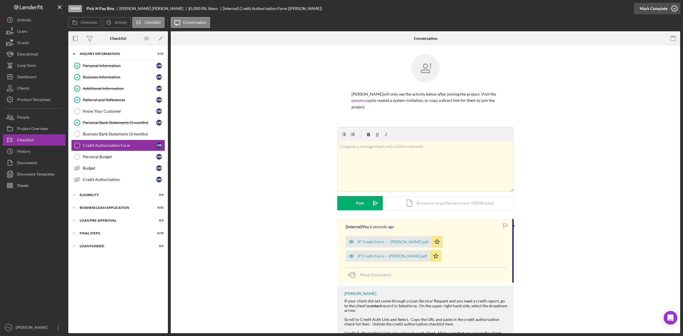
click at [656, 14] on div "Mark Complete" at bounding box center [654, 8] width 28 height 11
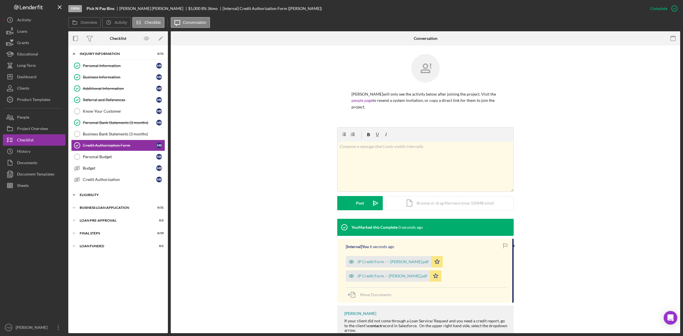
click at [98, 195] on div "ELIGIBILITY" at bounding box center [120, 194] width 81 height 3
click at [99, 213] on link "Credit Report Credit Report M B" at bounding box center [118, 206] width 94 height 11
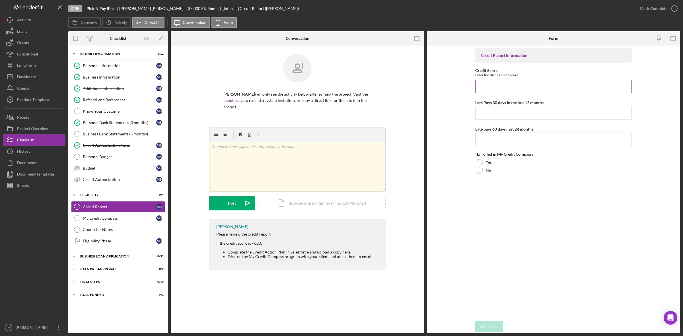
click at [517, 83] on input "Credit Score" at bounding box center [553, 87] width 157 height 14
type input "519"
click at [520, 117] on input "Late Pays 30 days in the last 12 months" at bounding box center [553, 113] width 157 height 14
type input "0"
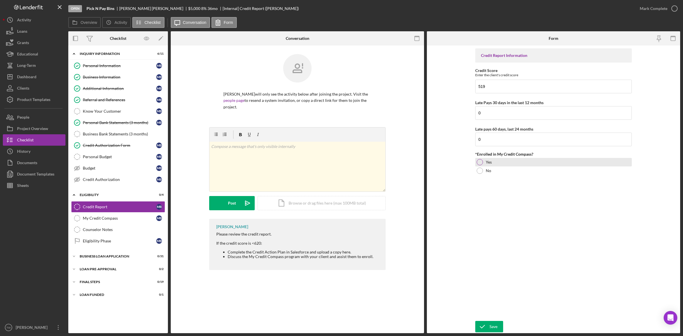
click at [481, 159] on div "Yes" at bounding box center [553, 162] width 157 height 9
click at [488, 330] on icon "submit" at bounding box center [482, 327] width 14 height 14
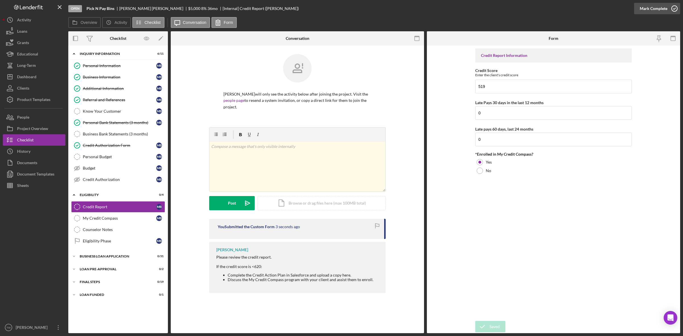
click at [656, 10] on div "Mark Complete" at bounding box center [654, 8] width 28 height 11
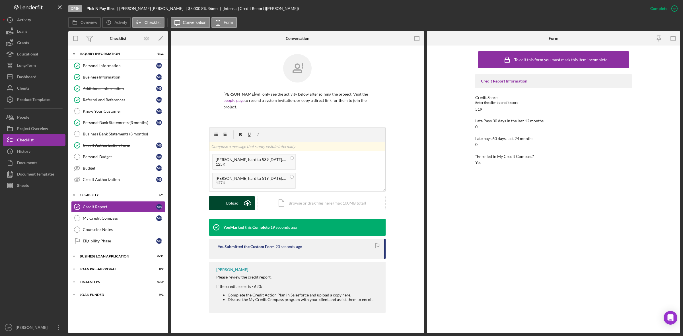
click at [235, 202] on div "Upload" at bounding box center [232, 203] width 13 height 14
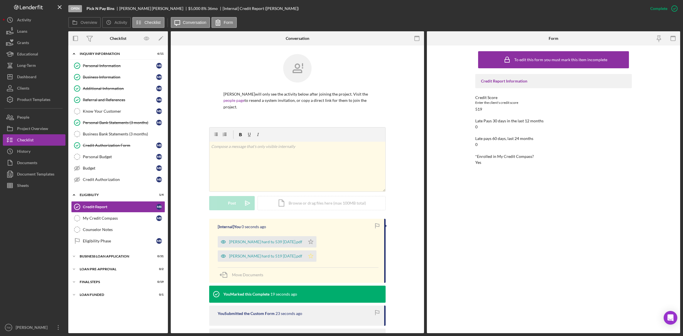
click at [308, 258] on polygon "button" at bounding box center [310, 256] width 5 height 5
click at [305, 240] on icon "Icon/Star" at bounding box center [310, 241] width 11 height 11
click at [103, 261] on div "Icon/Expander BUSINESS LOAN APPLICATION 0 / 31" at bounding box center [118, 256] width 100 height 11
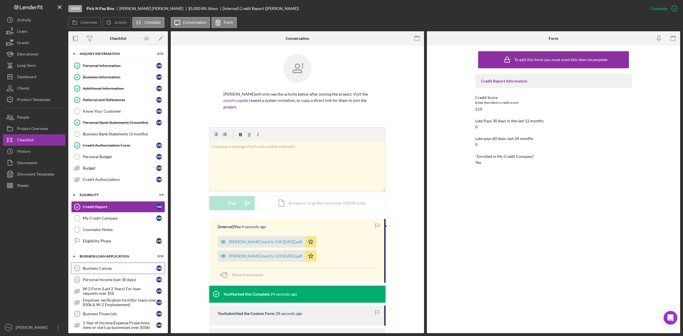
click at [111, 274] on link "Business Canvas 5 Business Canvas M B" at bounding box center [118, 268] width 94 height 11
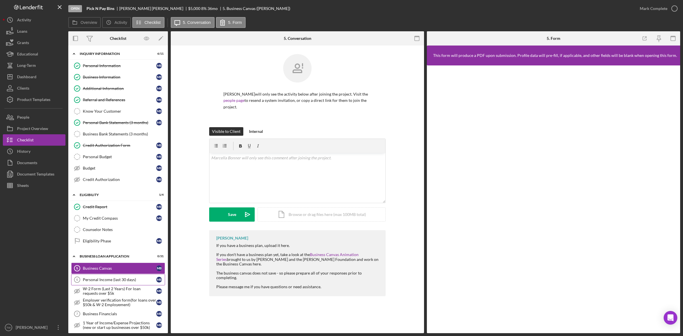
click at [118, 282] on div "Personal Income (last 30 days)" at bounding box center [119, 279] width 73 height 5
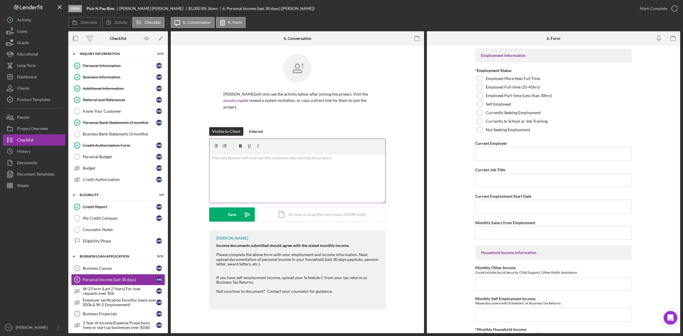
click at [283, 170] on div "v Color teal Color pink Remove color Add row above Add row below Add column bef…" at bounding box center [297, 178] width 176 height 50
click at [236, 216] on div "Upload" at bounding box center [232, 214] width 13 height 14
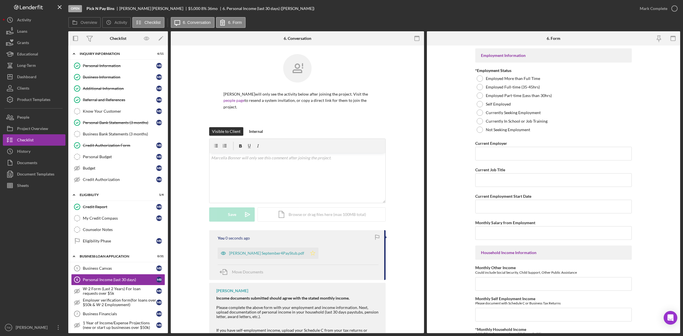
click at [310, 255] on polygon "button" at bounding box center [312, 253] width 5 height 5
click at [287, 160] on p at bounding box center [297, 158] width 173 height 6
click at [237, 222] on div "Visible to Client Internal v Color teal Color pink Remove color Add row above A…" at bounding box center [297, 178] width 176 height 103
click at [236, 219] on button "Save Icon/icon-invite-send" at bounding box center [232, 214] width 46 height 14
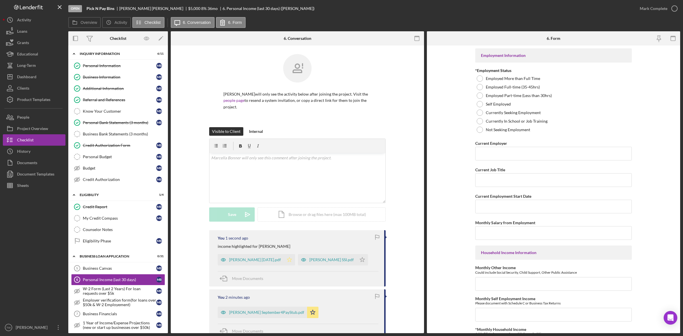
click at [284, 262] on icon "Icon/Star" at bounding box center [289, 259] width 11 height 11
click at [357, 263] on icon "Icon/Star" at bounding box center [362, 259] width 11 height 11
click at [500, 83] on div "Employed Full-time (35-45hrs)" at bounding box center [553, 87] width 157 height 9
click at [501, 153] on input "Current Employer" at bounding box center [553, 154] width 157 height 14
click at [272, 310] on div "[PERSON_NAME] September4PayStub.pdf" at bounding box center [266, 312] width 75 height 5
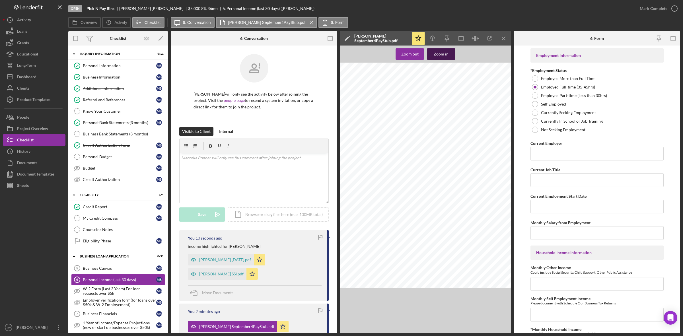
click at [442, 53] on div "Zoom in" at bounding box center [441, 53] width 15 height 11
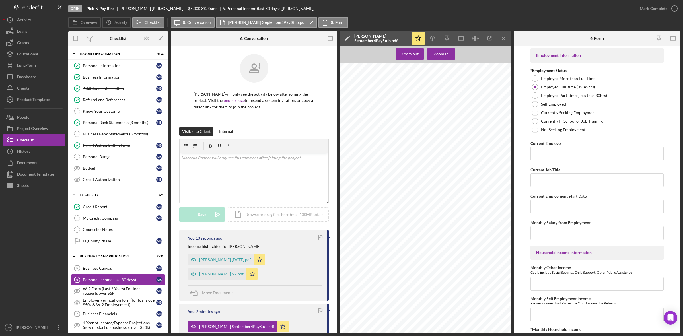
click at [373, 83] on span "[PERSON_NAME][GEOGRAPHIC_DATA]" at bounding box center [385, 84] width 62 height 3
copy span "Gardens"
click at [568, 149] on input "Current Employer" at bounding box center [596, 154] width 133 height 14
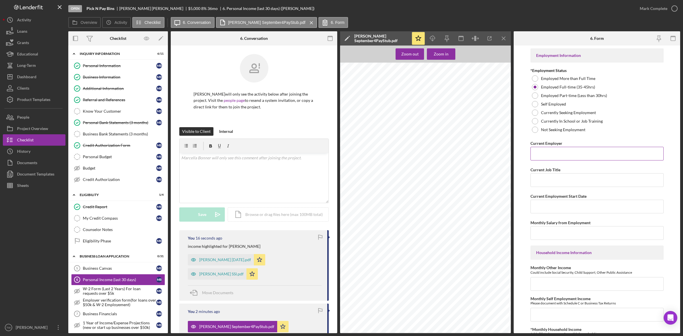
paste input "[PERSON_NAME][GEOGRAPHIC_DATA]"
type input "[PERSON_NAME][GEOGRAPHIC_DATA]"
click at [558, 182] on input "Current Job Title" at bounding box center [596, 180] width 133 height 14
type input "employee"
type input "[DATE]"
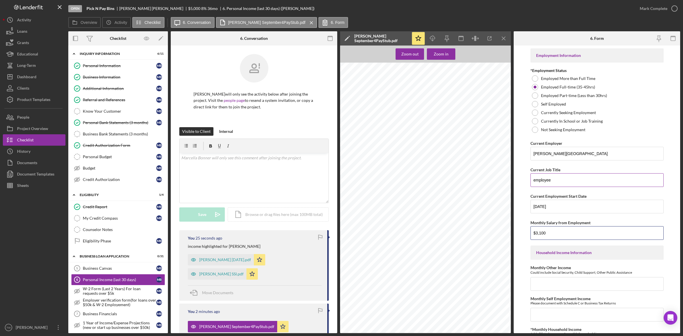
type input "$3,100"
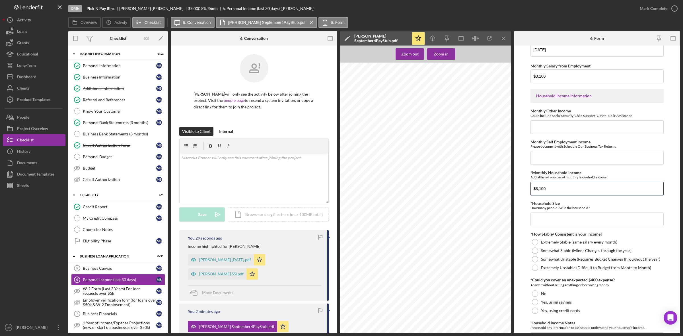
type input "$3,100"
type input "1"
click at [565, 241] on label "Extremely Stable (same salary every month)" at bounding box center [579, 242] width 76 height 5
click at [538, 294] on div "No" at bounding box center [596, 293] width 133 height 9
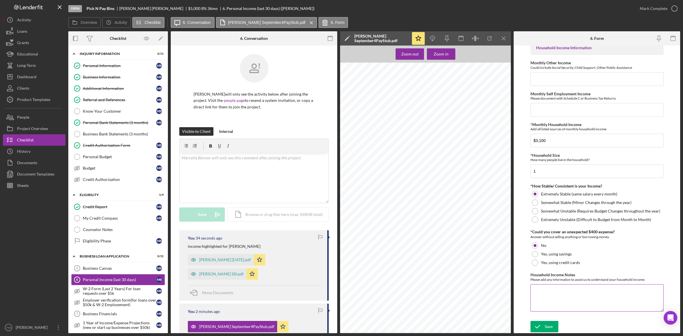
click at [547, 304] on textarea "Household Income Notes" at bounding box center [596, 297] width 133 height 27
click at [546, 328] on div "Save" at bounding box center [549, 326] width 8 height 11
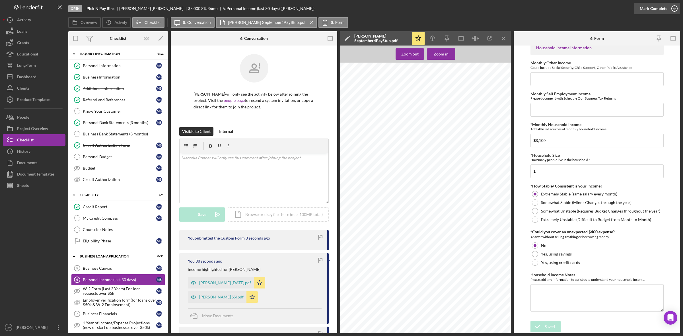
click at [664, 9] on div "Mark Complete" at bounding box center [654, 8] width 28 height 11
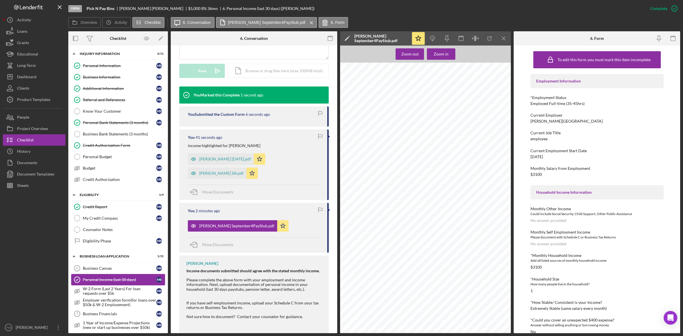
scroll to position [107, 0]
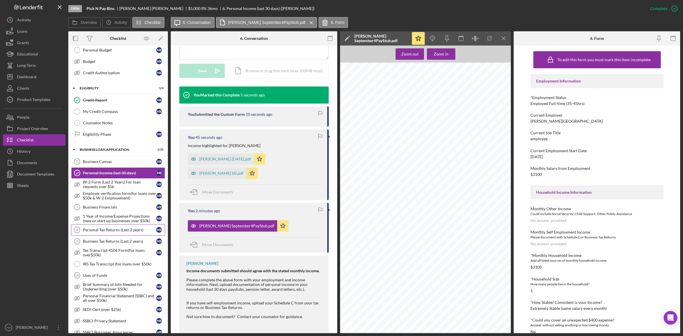
click at [106, 231] on div "Personal Tax Returns (Last 2 years)" at bounding box center [119, 230] width 73 height 5
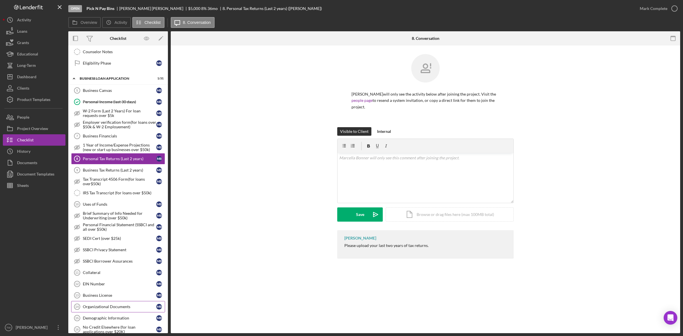
scroll to position [249, 0]
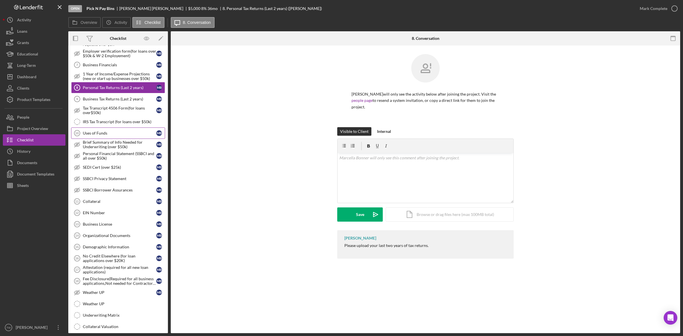
click at [119, 135] on div "Uses of Funds" at bounding box center [119, 133] width 73 height 5
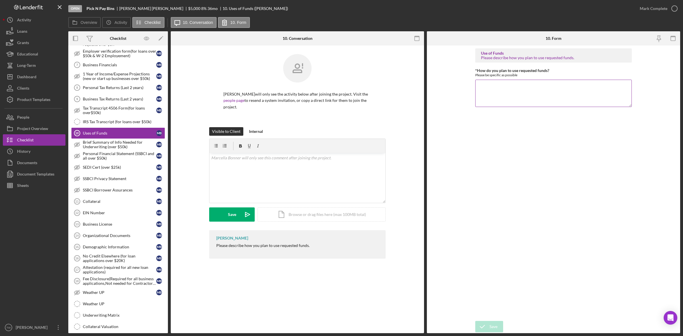
click at [509, 93] on textarea "*How do you plan to use requested funds?" at bounding box center [553, 93] width 157 height 27
type textarea "purchase supplies & inventory."
click at [487, 327] on icon "submit" at bounding box center [482, 327] width 14 height 14
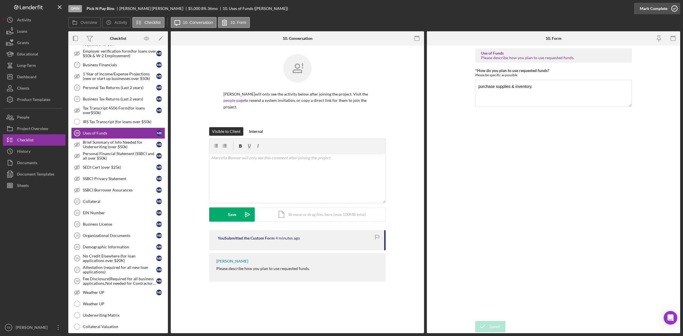
click at [649, 4] on div "Mark Complete" at bounding box center [654, 8] width 28 height 11
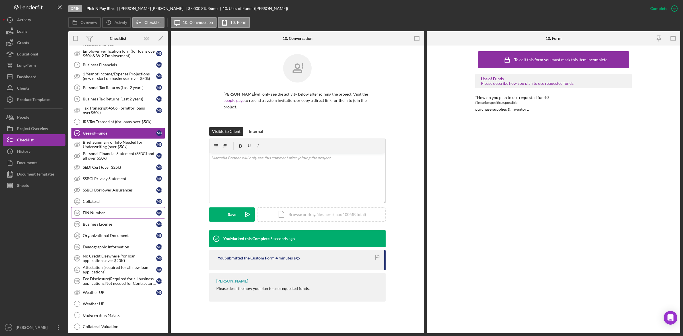
click at [119, 215] on link "EIN Number 12 EIN Number M B" at bounding box center [118, 212] width 94 height 11
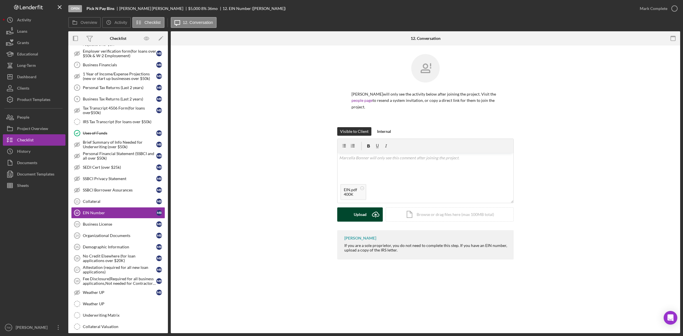
click at [355, 213] on div "Upload" at bounding box center [360, 214] width 13 height 14
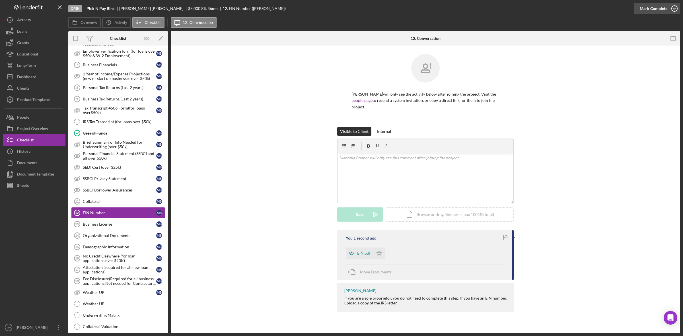
click at [657, 5] on div "Mark Complete" at bounding box center [654, 8] width 28 height 11
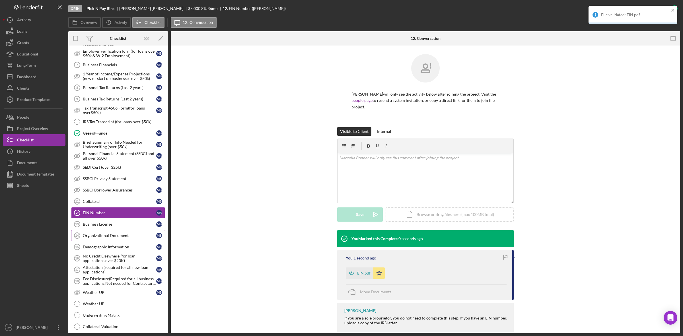
click at [122, 238] on div "Organizational Documents" at bounding box center [119, 235] width 73 height 5
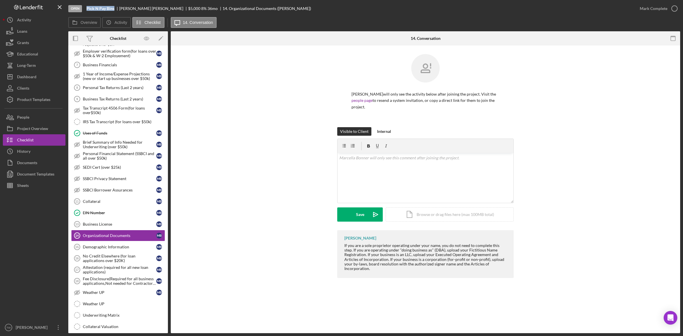
drag, startPoint x: 86, startPoint y: 8, endPoint x: 114, endPoint y: 11, distance: 28.3
click at [114, 11] on div "Pick N Pay Bins" at bounding box center [103, 8] width 33 height 5
copy b "Pick N Pay Bins"
click at [348, 211] on button "Upload Icon/Upload" at bounding box center [360, 214] width 46 height 14
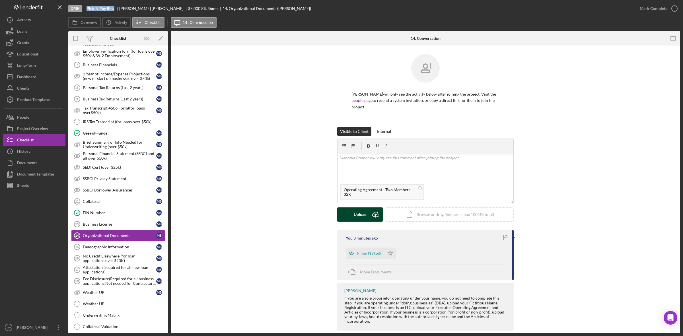
click at [357, 219] on div "Upload" at bounding box center [360, 214] width 13 height 14
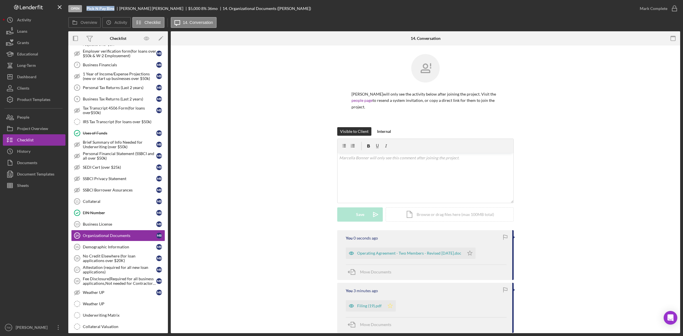
click at [391, 306] on icon "Icon/Star" at bounding box center [389, 305] width 11 height 11
click at [472, 255] on polygon "button" at bounding box center [470, 253] width 5 height 5
click at [659, 11] on div "Mark Complete" at bounding box center [654, 8] width 28 height 11
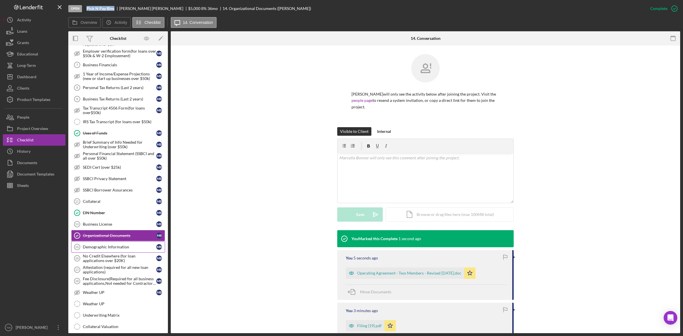
click at [91, 249] on div "Demographic Information" at bounding box center [119, 247] width 73 height 5
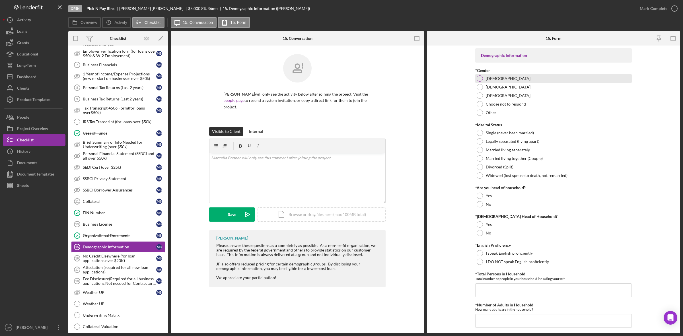
click at [500, 80] on div "[DEMOGRAPHIC_DATA]" at bounding box center [553, 78] width 157 height 9
click at [486, 134] on label "Single (never been married)" at bounding box center [510, 133] width 48 height 5
click at [488, 202] on label "No" at bounding box center [488, 204] width 5 height 5
click at [484, 230] on div "No" at bounding box center [553, 233] width 157 height 9
click at [495, 264] on label "I DO NOT speak English proficiently" at bounding box center [517, 262] width 63 height 5
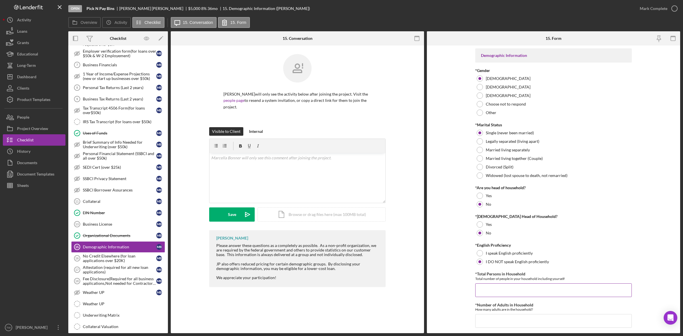
click at [499, 296] on input "*Total Persons in Household" at bounding box center [553, 290] width 157 height 14
type input "2"
type input "1"
click at [503, 256] on div "I speak English proficiently" at bounding box center [553, 253] width 157 height 9
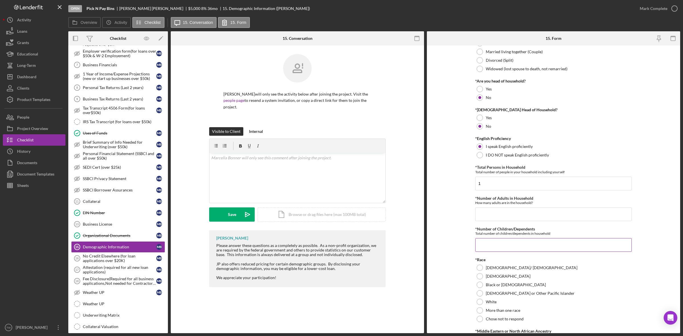
click at [499, 246] on input "*Number of Children/Dependents" at bounding box center [553, 245] width 157 height 14
click at [495, 215] on input "*Number of Adults in Household" at bounding box center [553, 214] width 157 height 14
type input "2"
type input "1"
click at [502, 241] on input "*Number of Children/Dependents" at bounding box center [553, 245] width 157 height 14
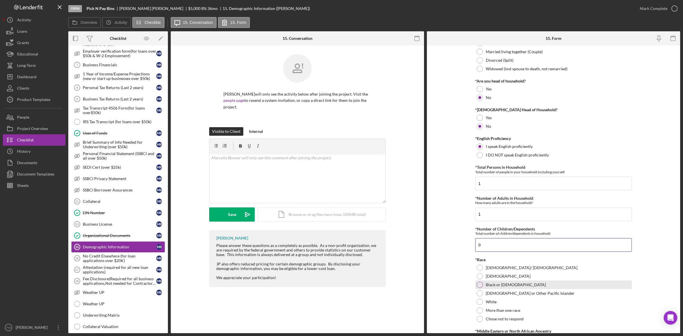
type input "0"
click at [510, 285] on label "Black or [DEMOGRAPHIC_DATA]" at bounding box center [516, 285] width 60 height 5
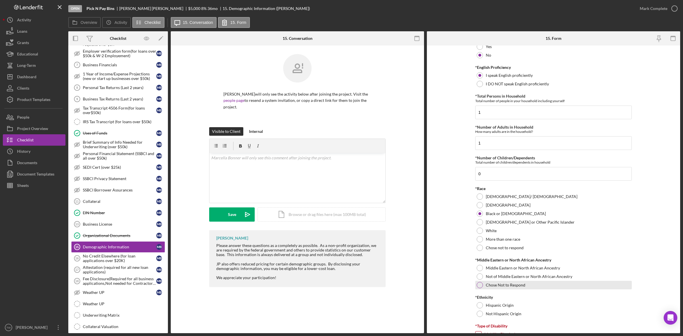
click at [506, 285] on label "Chose Not to Respond" at bounding box center [506, 285] width 40 height 5
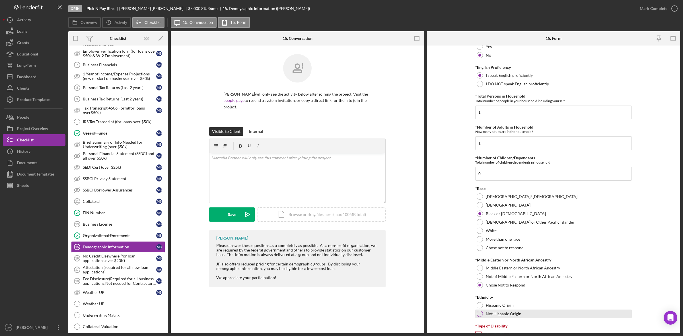
click at [494, 316] on label "Not Hispanic Origin" at bounding box center [504, 314] width 36 height 5
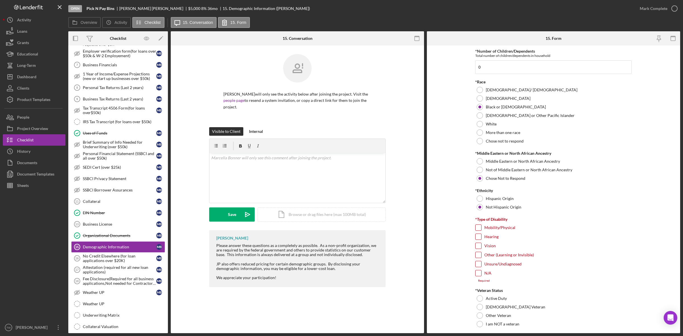
click at [477, 273] on input "N/A" at bounding box center [479, 273] width 6 height 6
checkbox input "true"
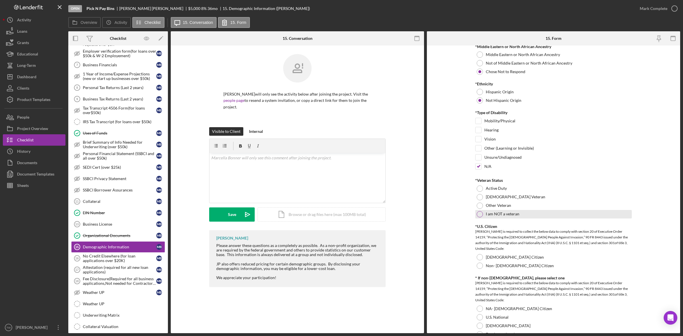
click at [505, 215] on label "I am NOT a veteran" at bounding box center [503, 214] width 34 height 5
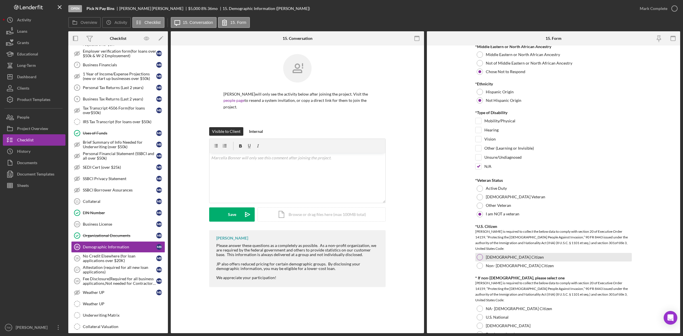
click at [478, 258] on div at bounding box center [480, 257] width 6 height 6
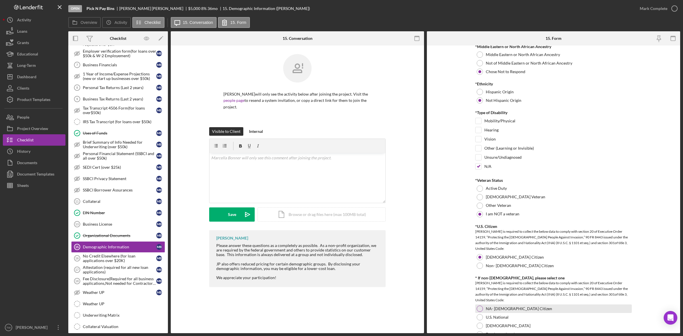
click at [479, 308] on div at bounding box center [480, 309] width 6 height 6
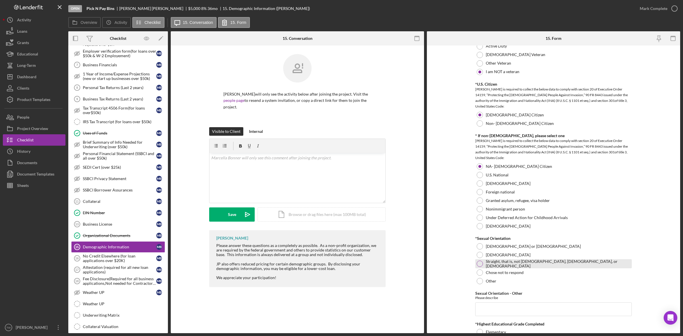
click at [551, 262] on label "Straight, that is, not [DEMOGRAPHIC_DATA], [DEMOGRAPHIC_DATA], or [DEMOGRAPHIC_…" at bounding box center [558, 263] width 145 height 9
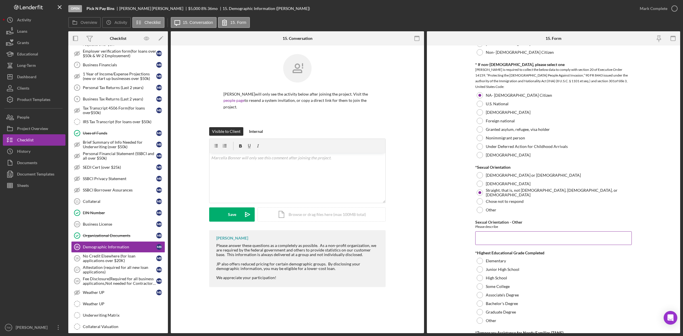
drag, startPoint x: 493, startPoint y: 231, endPoint x: 493, endPoint y: 234, distance: 3.1
click at [493, 234] on div "Sexual Orientation - Other Please describe" at bounding box center [553, 232] width 157 height 25
click at [493, 234] on input "Sexual Orientation - Other" at bounding box center [553, 238] width 157 height 14
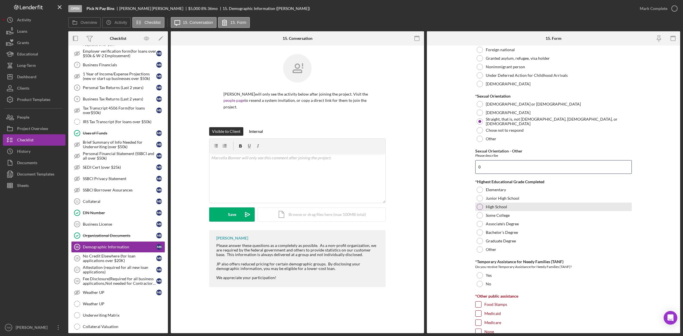
type input "0"
click at [495, 209] on label "High School" at bounding box center [496, 207] width 21 height 5
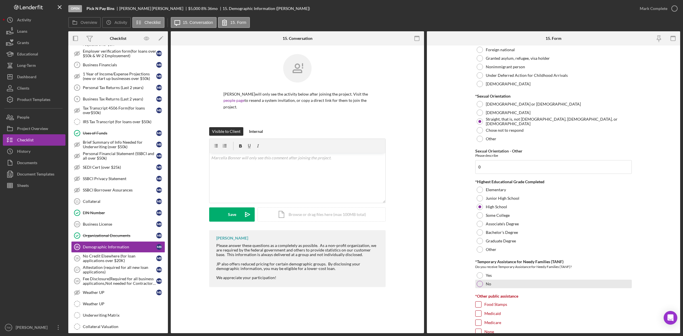
click at [489, 282] on label "No" at bounding box center [488, 284] width 5 height 5
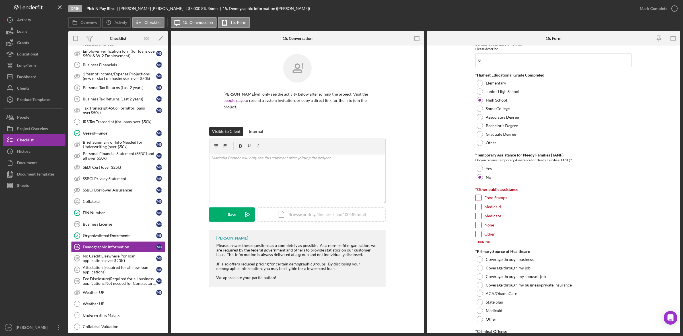
click at [478, 225] on input "None" at bounding box center [479, 225] width 6 height 6
checkbox input "true"
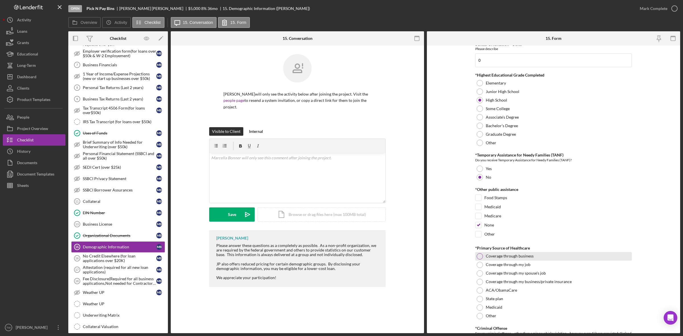
click at [485, 258] on div "Coverage through business" at bounding box center [553, 256] width 157 height 9
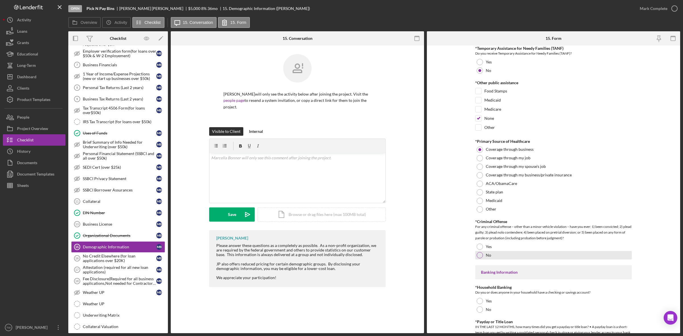
click at [482, 255] on div "No" at bounding box center [553, 255] width 157 height 9
click at [482, 303] on div at bounding box center [480, 301] width 6 height 6
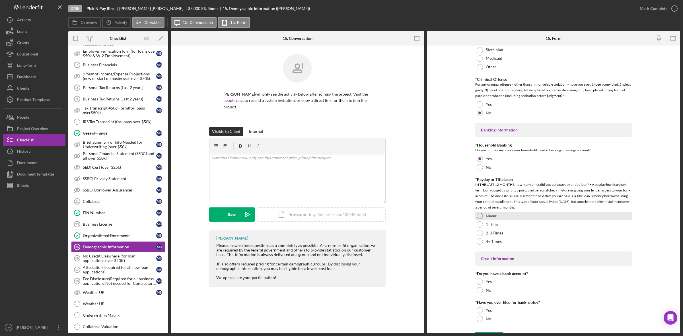
click at [483, 214] on div "Never" at bounding box center [553, 216] width 157 height 9
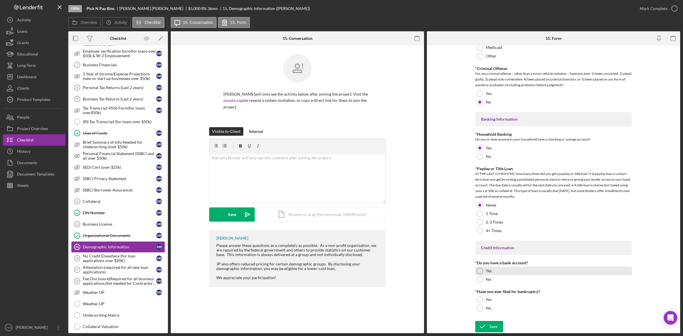
click at [480, 267] on div "Yes" at bounding box center [553, 271] width 157 height 9
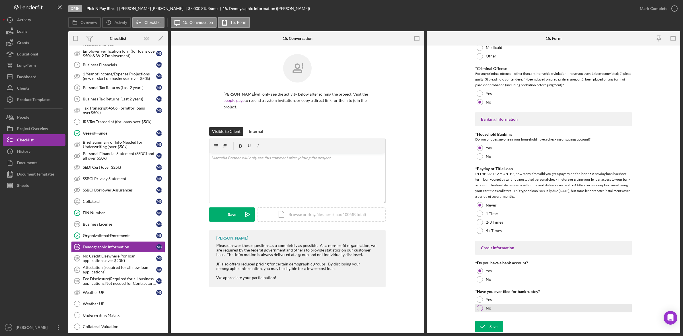
click at [487, 310] on label "No" at bounding box center [488, 308] width 5 height 5
click at [487, 325] on icon "submit" at bounding box center [482, 327] width 14 height 14
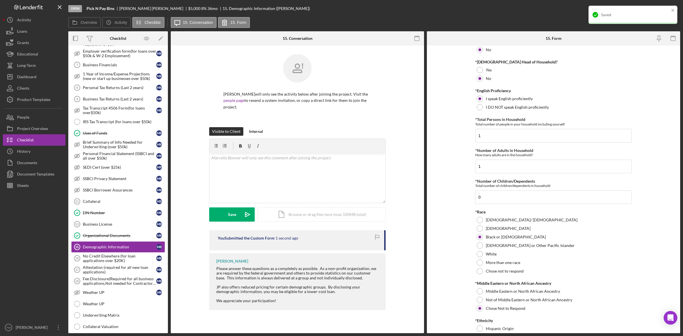
scroll to position [0, 0]
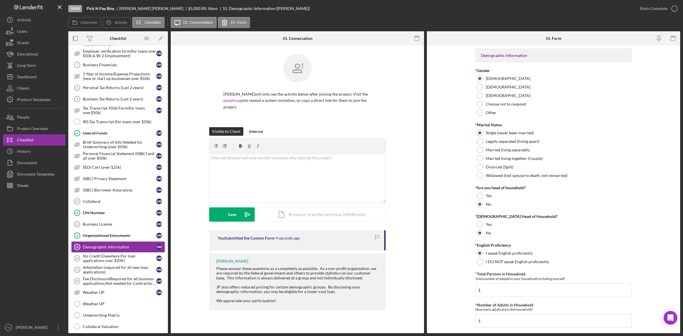
click at [650, 9] on div "Mark Complete" at bounding box center [654, 8] width 28 height 11
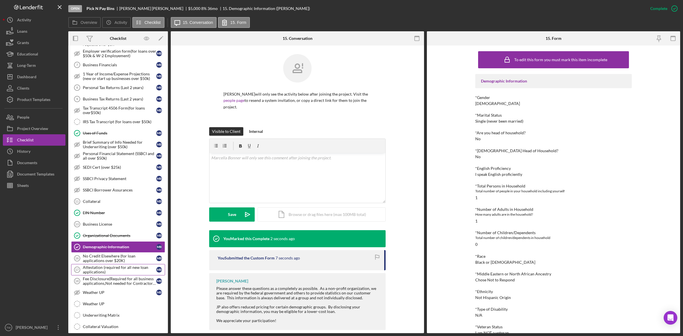
click at [120, 274] on div "Attestation (required for all new loan applications)" at bounding box center [119, 269] width 73 height 9
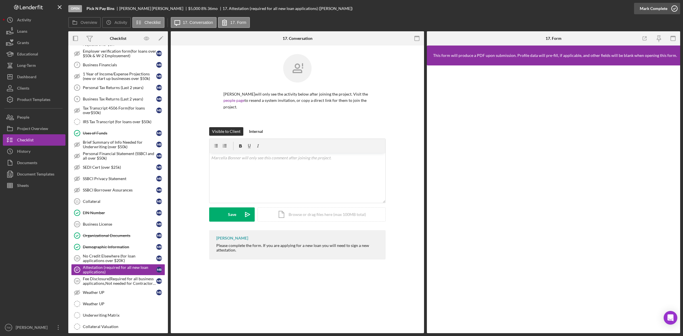
click at [647, 8] on div "Mark Complete" at bounding box center [654, 8] width 28 height 11
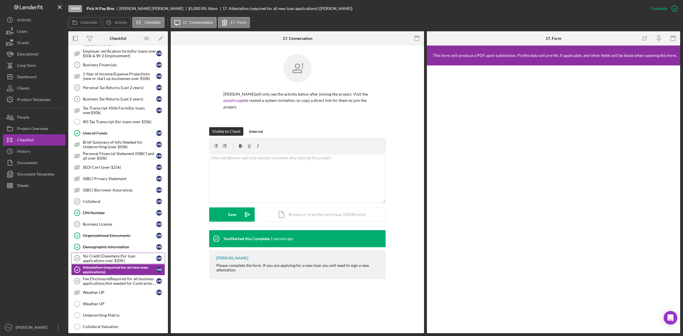
click at [117, 263] on div "No Credit Elsewhere (for loan applications over $20K)" at bounding box center [119, 258] width 73 height 9
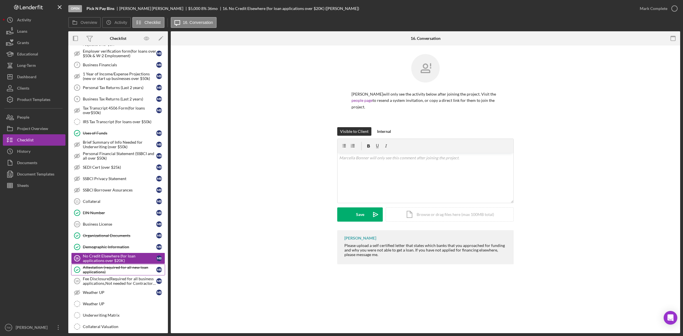
click at [115, 274] on div "Attestation (required for all new loan applications)" at bounding box center [119, 269] width 73 height 9
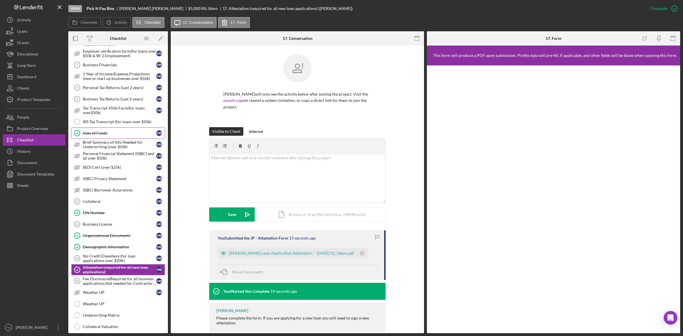
click at [140, 131] on link "Uses of Funds Uses of Funds M B" at bounding box center [118, 132] width 94 height 11
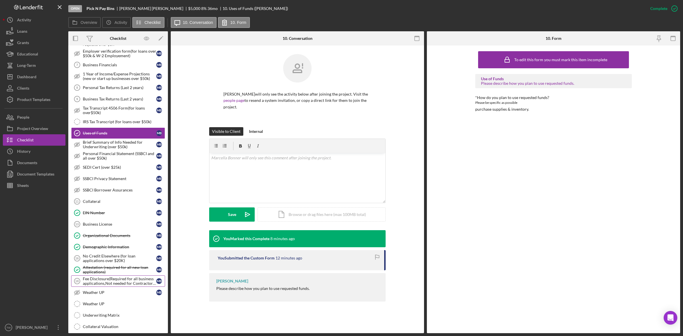
scroll to position [333, 0]
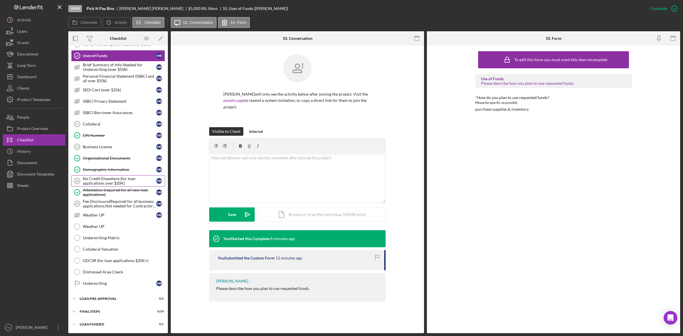
click at [111, 180] on div "No Credit Elsewhere (for loan applications over $20K)" at bounding box center [119, 180] width 73 height 9
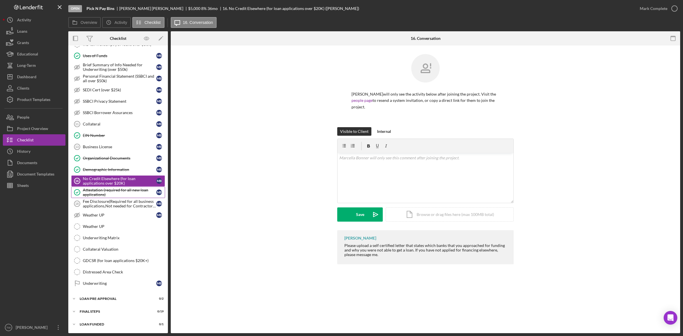
click at [110, 187] on link "Attestation (required for all new loan applications) Attestation (required for …" at bounding box center [118, 192] width 94 height 11
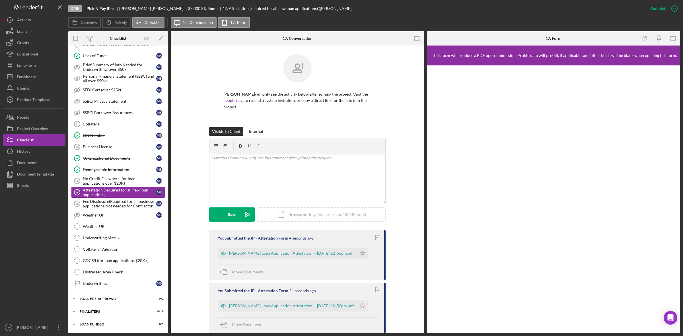
scroll to position [63, 0]
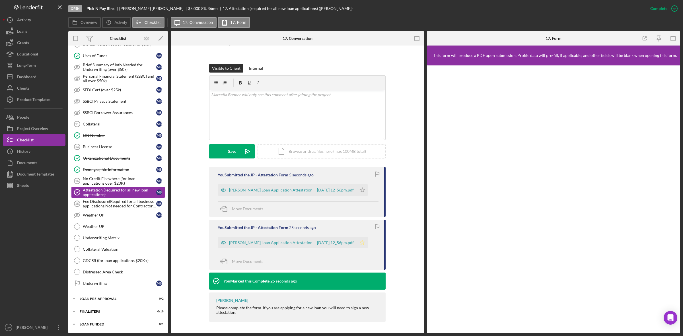
click at [368, 241] on icon "Icon/Star" at bounding box center [362, 242] width 11 height 11
click at [368, 188] on icon "Icon/Star" at bounding box center [362, 189] width 11 height 11
click at [132, 223] on link "Weather UP Weather UP" at bounding box center [118, 226] width 94 height 11
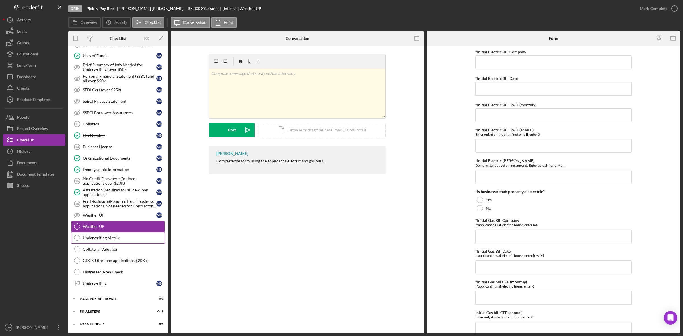
click at [128, 234] on link "Underwriting Matrix Underwriting Matrix" at bounding box center [118, 237] width 94 height 11
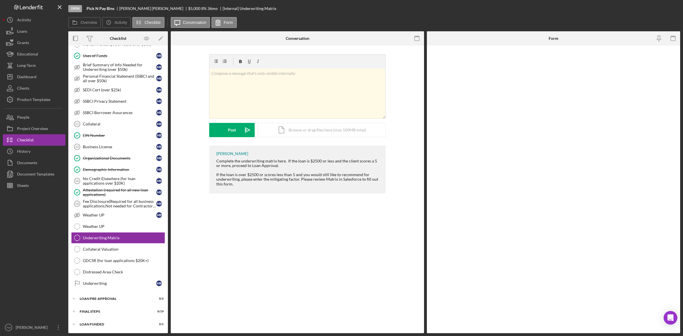
scroll to position [333, 0]
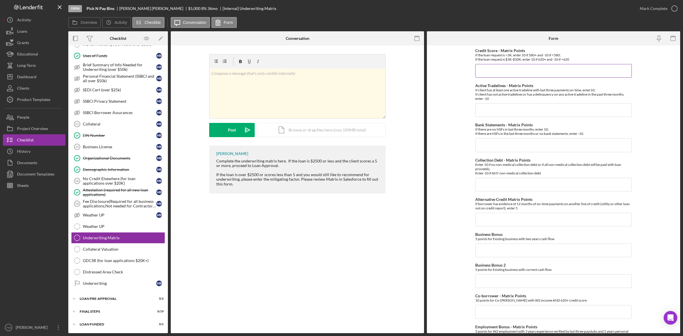
click at [532, 73] on input "Credit Score - Matrix Points" at bounding box center [553, 71] width 157 height 14
type input "-10"
type input "10"
type input "-10"
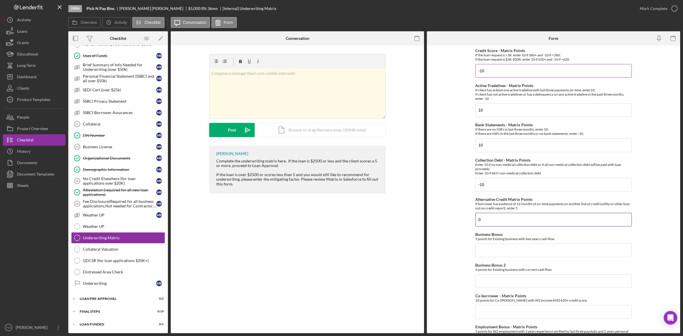
type input "0"
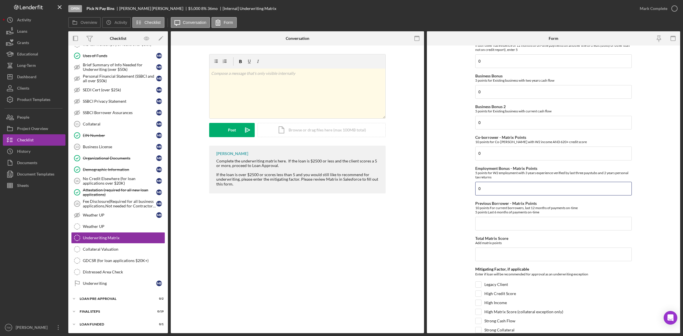
type input "0"
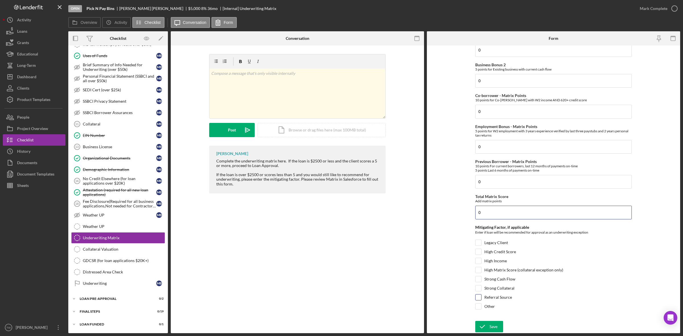
type input "0"
click at [511, 297] on div "Referral Source" at bounding box center [553, 298] width 157 height 9
click at [495, 297] on label "Referral Source" at bounding box center [498, 298] width 28 height 6
click at [481, 297] on input "Referral Source" at bounding box center [479, 298] width 6 height 6
checkbox input "true"
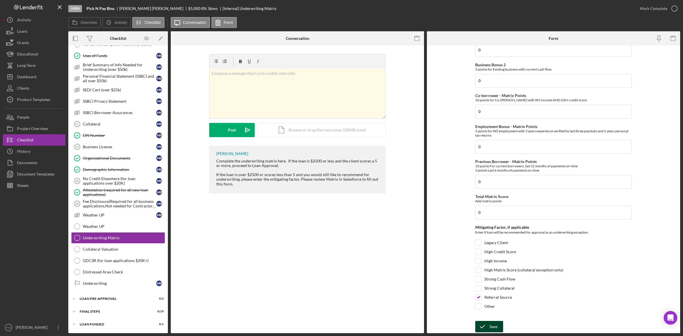
click at [493, 327] on div "Save" at bounding box center [493, 326] width 8 height 11
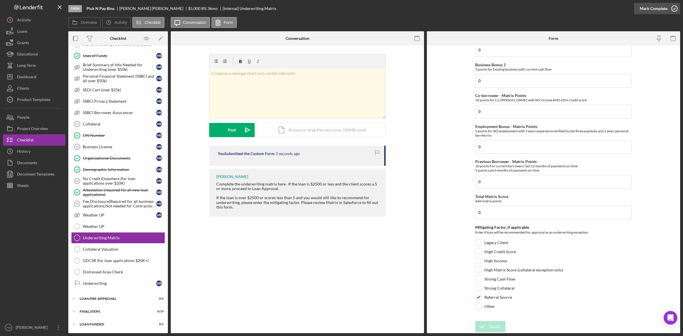
click at [669, 7] on icon "button" at bounding box center [674, 8] width 14 height 14
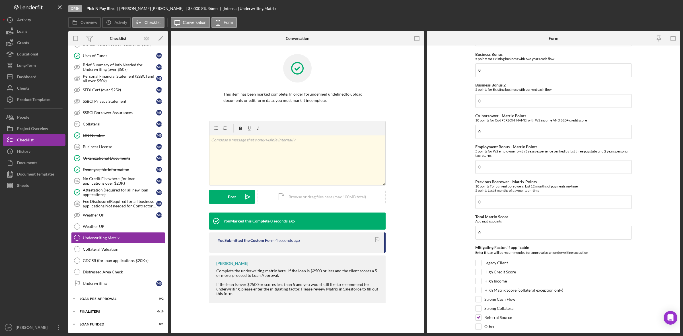
scroll to position [226, 0]
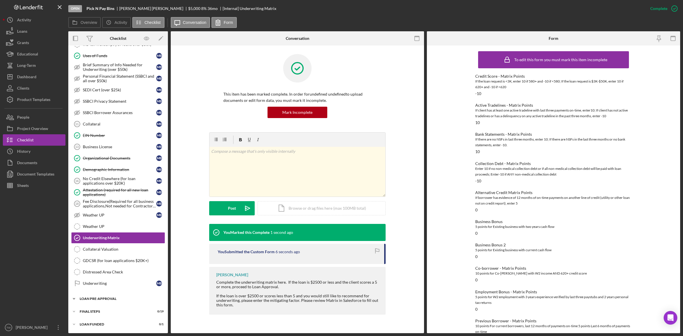
click at [90, 304] on div "Icon/Expander LOAN PRE-APPROVAL 0 / 2" at bounding box center [118, 298] width 100 height 11
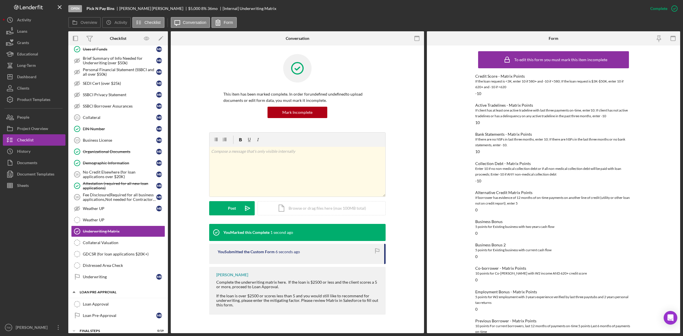
scroll to position [359, 0]
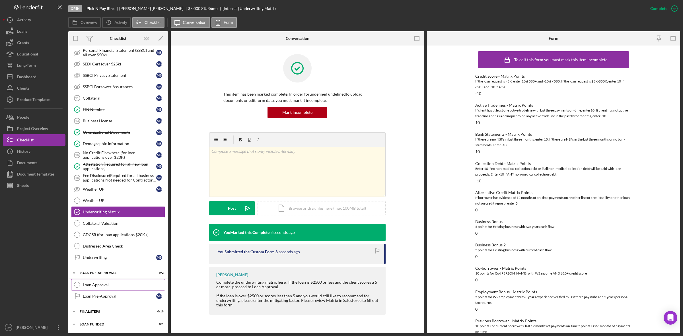
click at [92, 285] on div "Loan Approval" at bounding box center [124, 285] width 82 height 5
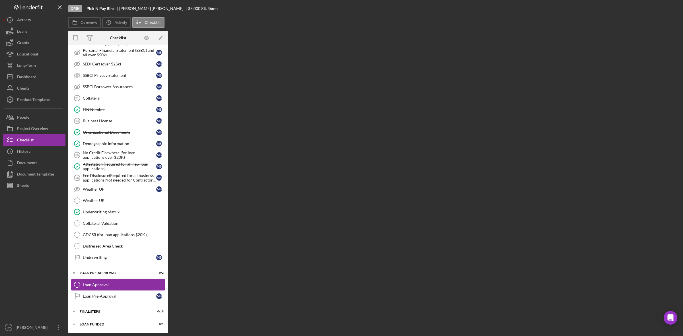
scroll to position [359, 0]
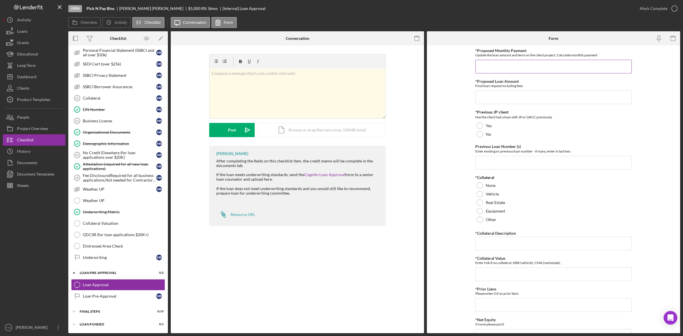
click at [528, 68] on input "*Proposed Monthly Payment" at bounding box center [553, 67] width 157 height 14
type input "$150"
type input "$5,000"
click at [481, 125] on div at bounding box center [480, 126] width 6 height 6
click at [632, 188] on form "*Proposed Monthly Payment Update the loan amount and term on the client project…" at bounding box center [553, 190] width 253 height 288
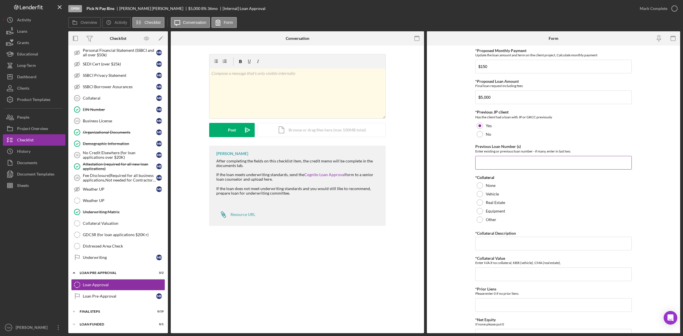
click at [542, 164] on input "Previous Loan Number (s)" at bounding box center [553, 163] width 157 height 14
type input "3784"
click at [488, 184] on label "None" at bounding box center [491, 185] width 10 height 5
click at [493, 241] on input "*Collateral Description" at bounding box center [553, 244] width 157 height 14
type input "0"
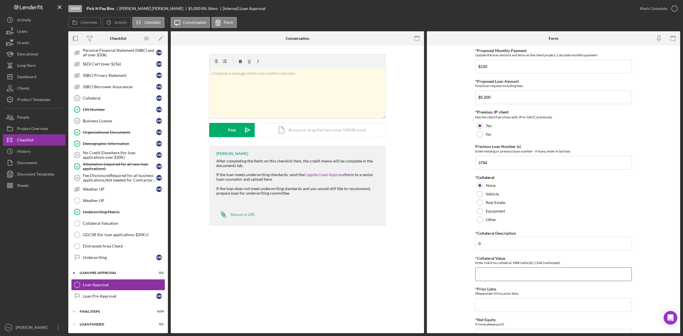
click at [515, 273] on input "*Collateral Value" at bounding box center [553, 274] width 157 height 14
type input "0"
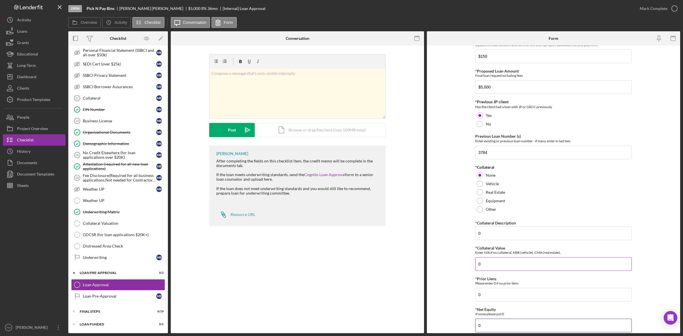
type input "0"
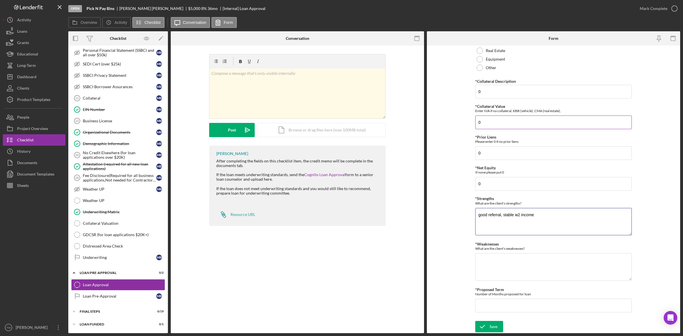
type textarea "good referral, stable w2 income"
type textarea "prior pmt history, low credit"
type input "36"
click at [493, 325] on div "Save" at bounding box center [493, 326] width 8 height 11
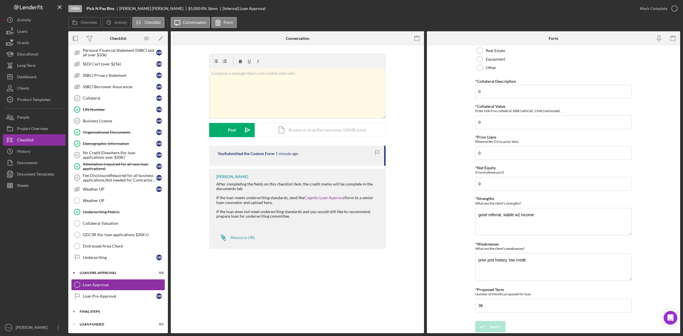
click at [100, 307] on div "Icon/Expander FINAL STEPS 0 / 19" at bounding box center [118, 311] width 100 height 11
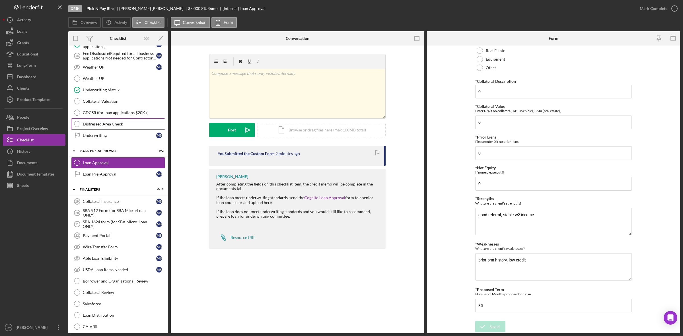
scroll to position [368, 0]
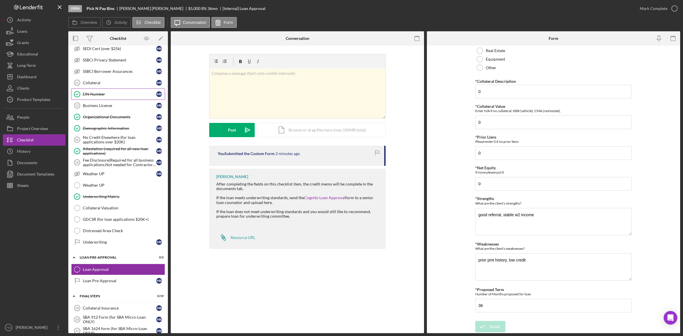
click at [83, 94] on icon "EIN Number" at bounding box center [77, 94] width 14 height 14
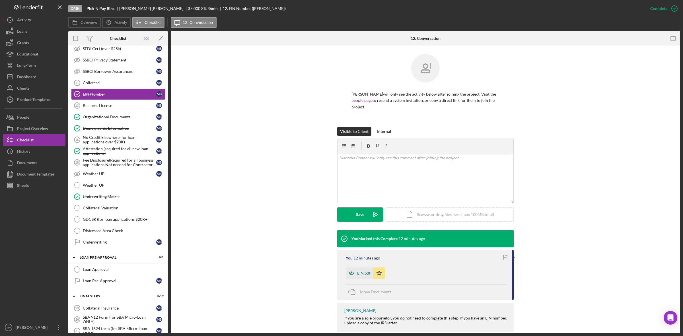
click at [363, 271] on div "EIN.pdf" at bounding box center [363, 273] width 13 height 5
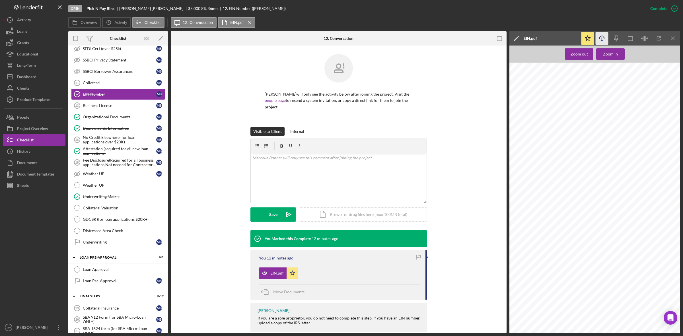
click at [605, 37] on icon "Icon/Download" at bounding box center [602, 38] width 13 height 13
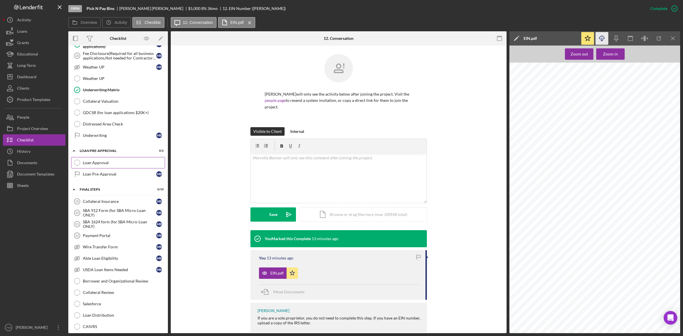
click at [124, 168] on link "Loan Approval Loan Approval" at bounding box center [118, 162] width 94 height 11
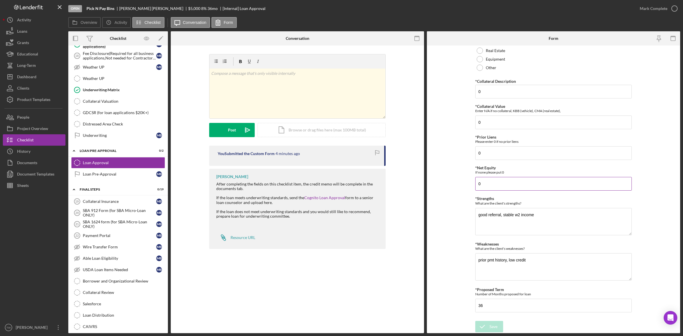
scroll to position [83, 0]
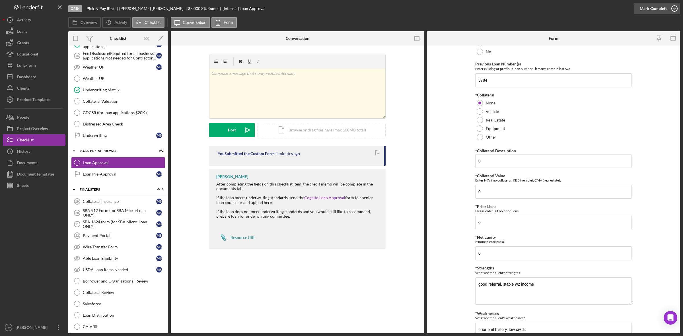
click at [658, 9] on div "Mark Complete" at bounding box center [654, 8] width 28 height 11
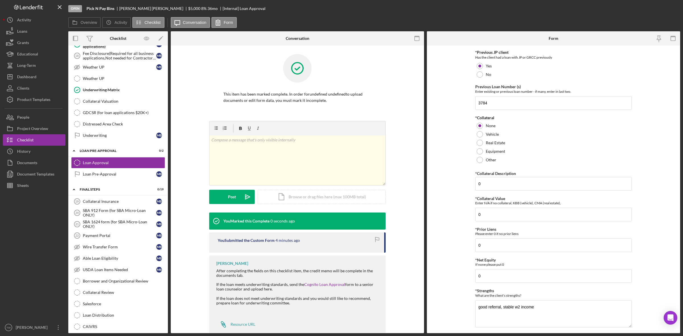
scroll to position [105, 0]
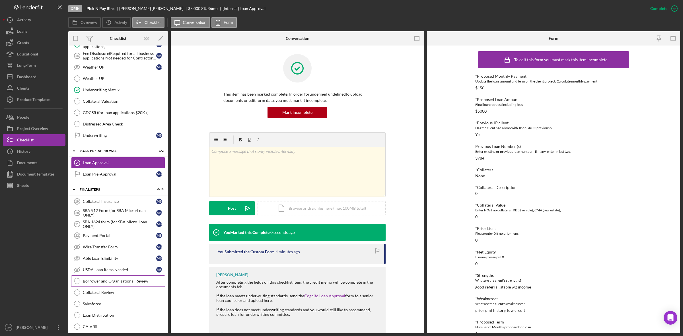
click at [113, 283] on div "Borrower and Organizational Review" at bounding box center [124, 281] width 82 height 5
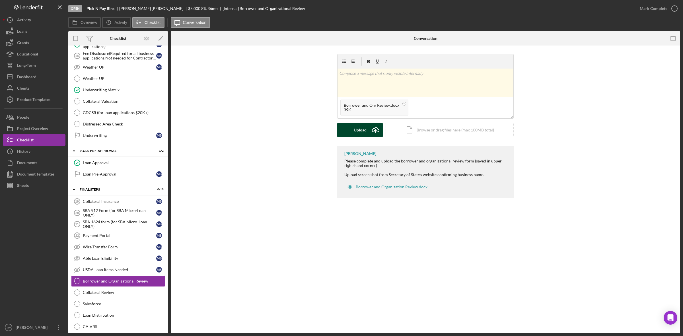
click at [366, 124] on div "Upload" at bounding box center [360, 130] width 13 height 14
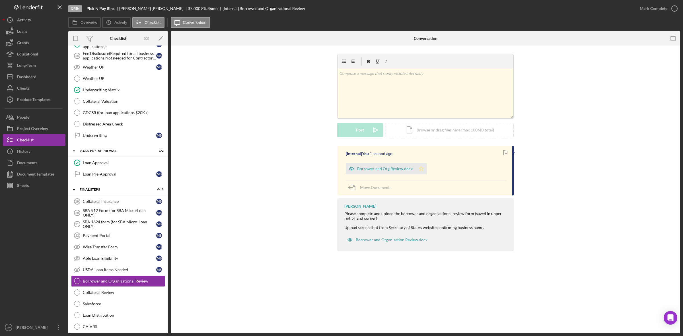
click at [421, 171] on icon "Icon/Star" at bounding box center [420, 168] width 11 height 11
click at [661, 12] on div "Mark Complete" at bounding box center [654, 8] width 28 height 11
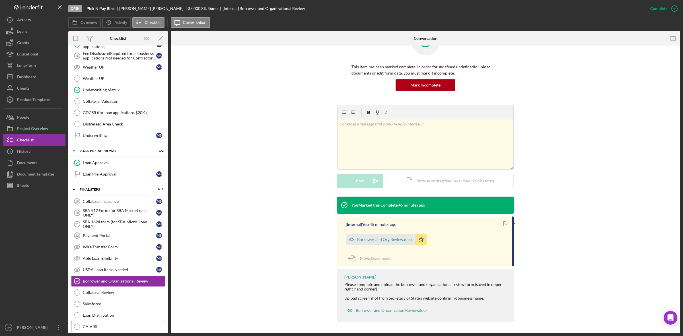
scroll to position [439, 0]
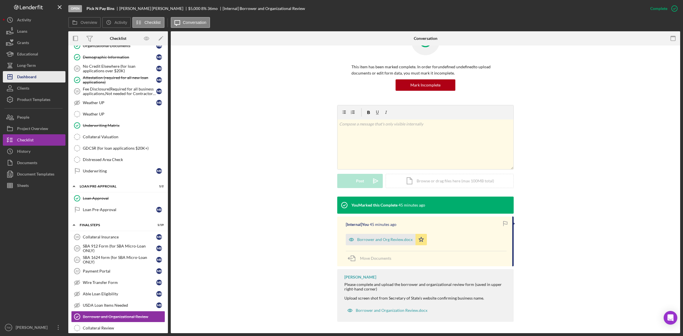
click at [21, 80] on div "Dashboard" at bounding box center [26, 77] width 19 height 13
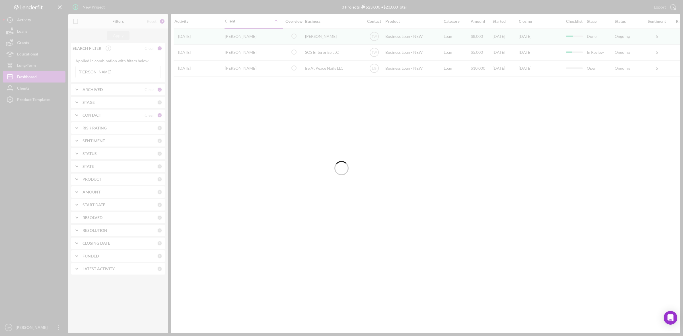
click at [126, 73] on div at bounding box center [341, 168] width 683 height 336
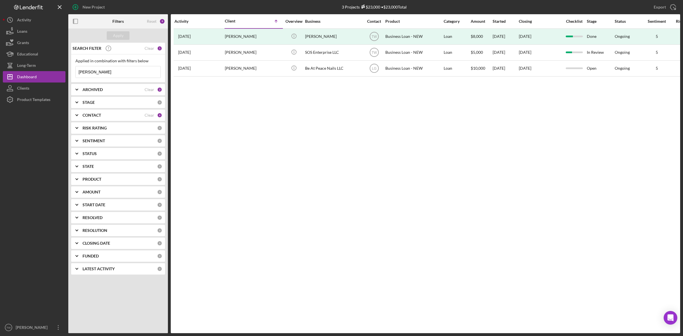
click at [126, 73] on input "[PERSON_NAME]" at bounding box center [118, 71] width 85 height 11
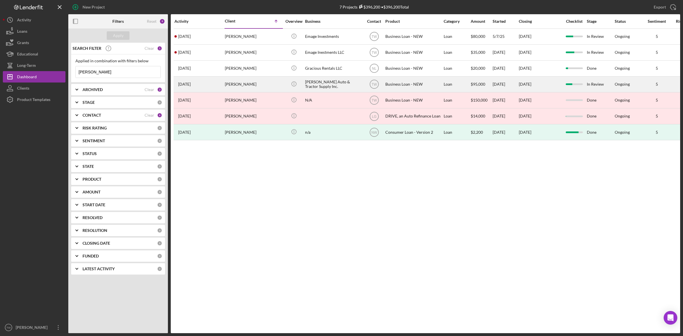
type input "[PERSON_NAME]"
click at [240, 87] on div "[PERSON_NAME]" at bounding box center [253, 84] width 57 height 15
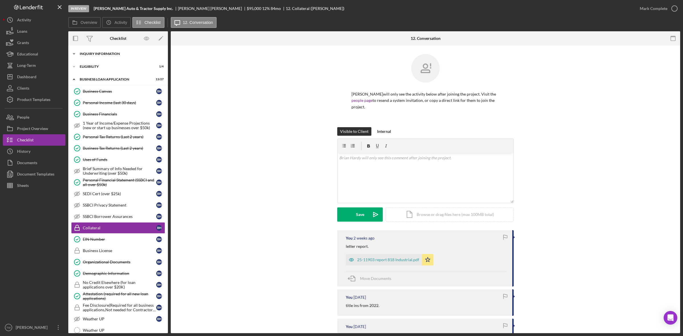
click at [114, 53] on div "INQUIRY INFORMATION" at bounding box center [120, 53] width 81 height 3
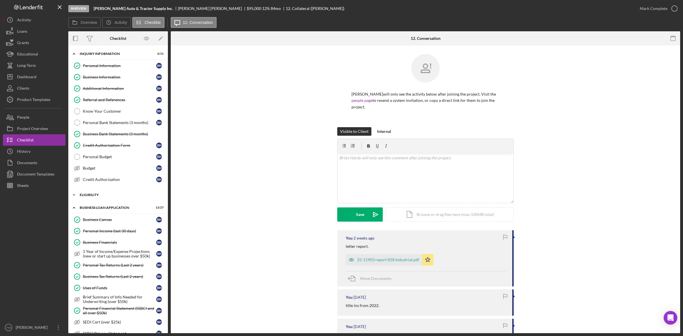
click at [97, 197] on div "ELIGIBILITY" at bounding box center [120, 194] width 81 height 3
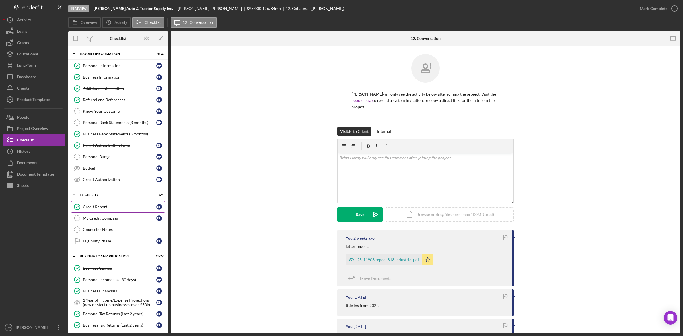
click at [98, 212] on link "Credit Report Credit Report B H" at bounding box center [118, 206] width 94 height 11
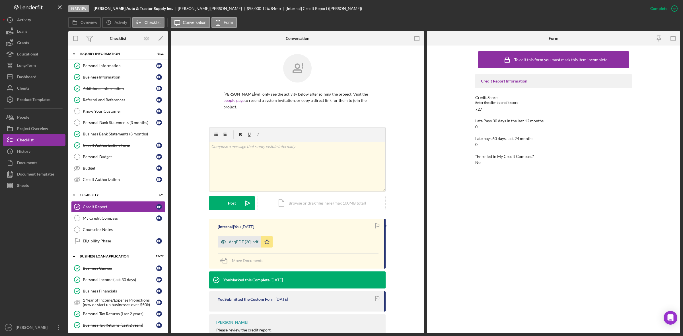
click at [229, 238] on div "dhqPDF (20).pdf" at bounding box center [240, 241] width 44 height 11
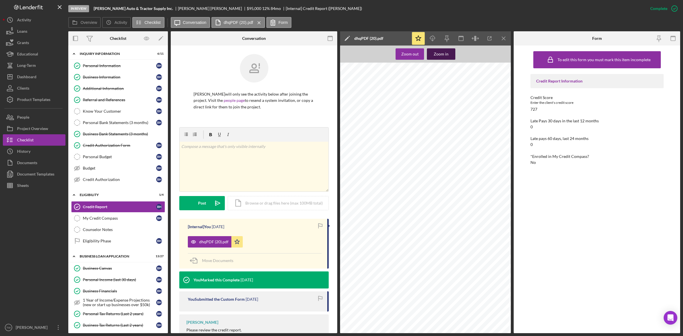
click at [455, 54] on div "Zoom out Zoom in Credco Instant Merge Credit Report Add or Upgrade Product Ref#…" at bounding box center [425, 190] width 171 height 288
click at [452, 54] on button "Zoom in" at bounding box center [441, 53] width 28 height 11
click at [108, 147] on div "Credit Authorization Form" at bounding box center [119, 145] width 73 height 5
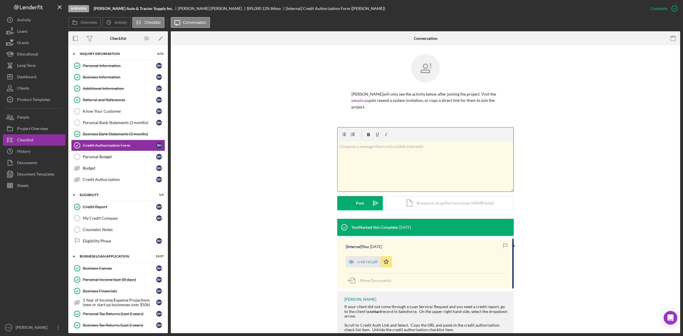
scroll to position [25, 0]
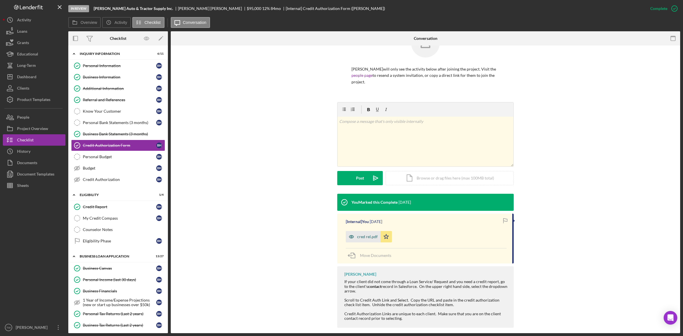
click at [371, 235] on div "cred rel.pdf" at bounding box center [363, 236] width 35 height 11
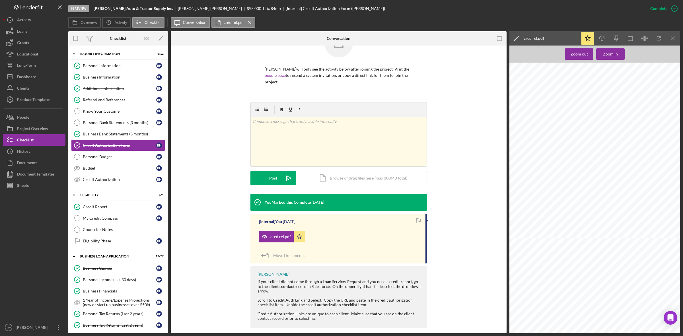
scroll to position [0, 58]
